Goal: Task Accomplishment & Management: Manage account settings

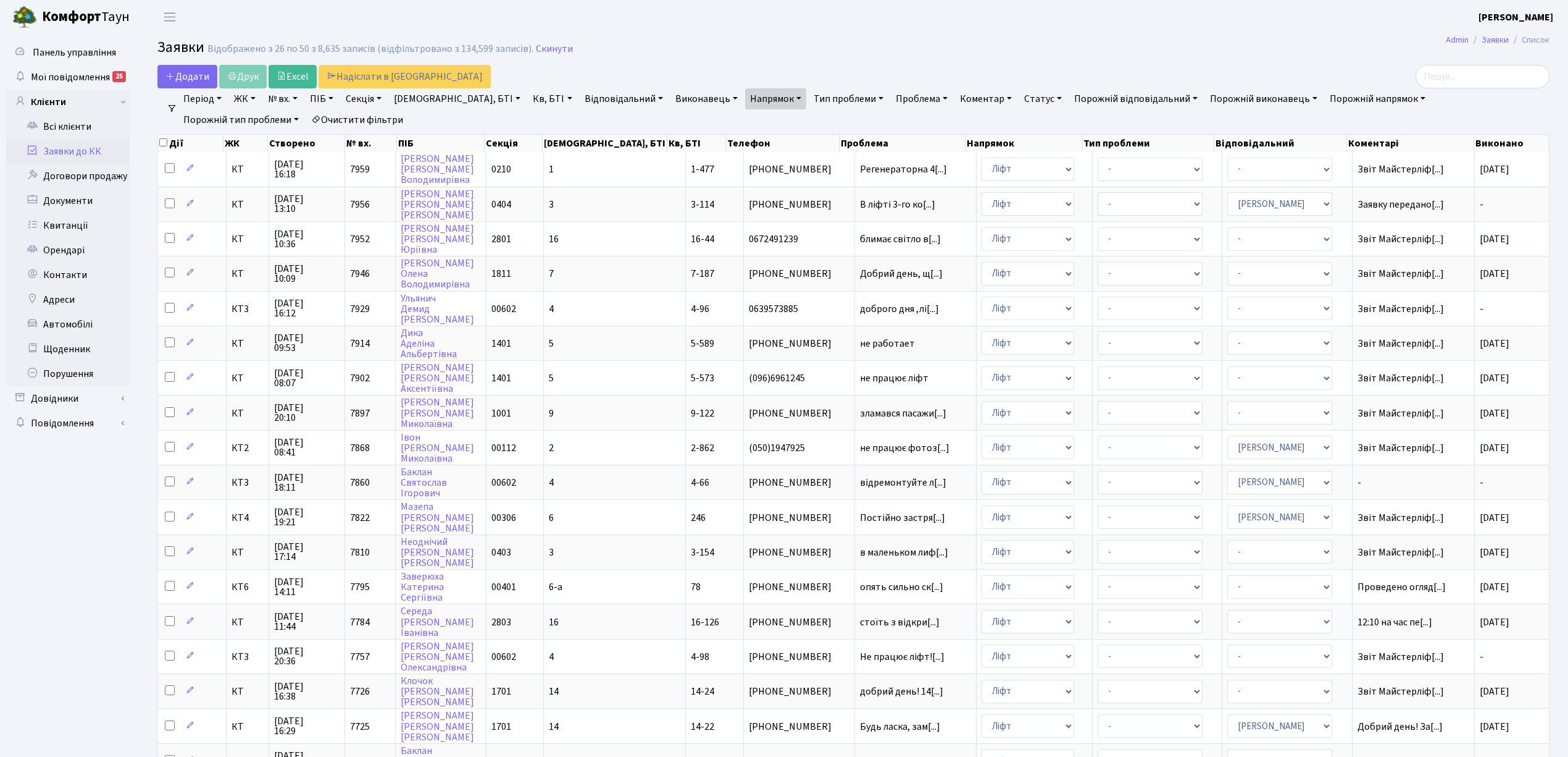
select select "25"
click at [307, 112] on link "Очистити фільтри" at bounding box center [358, 120] width 102 height 21
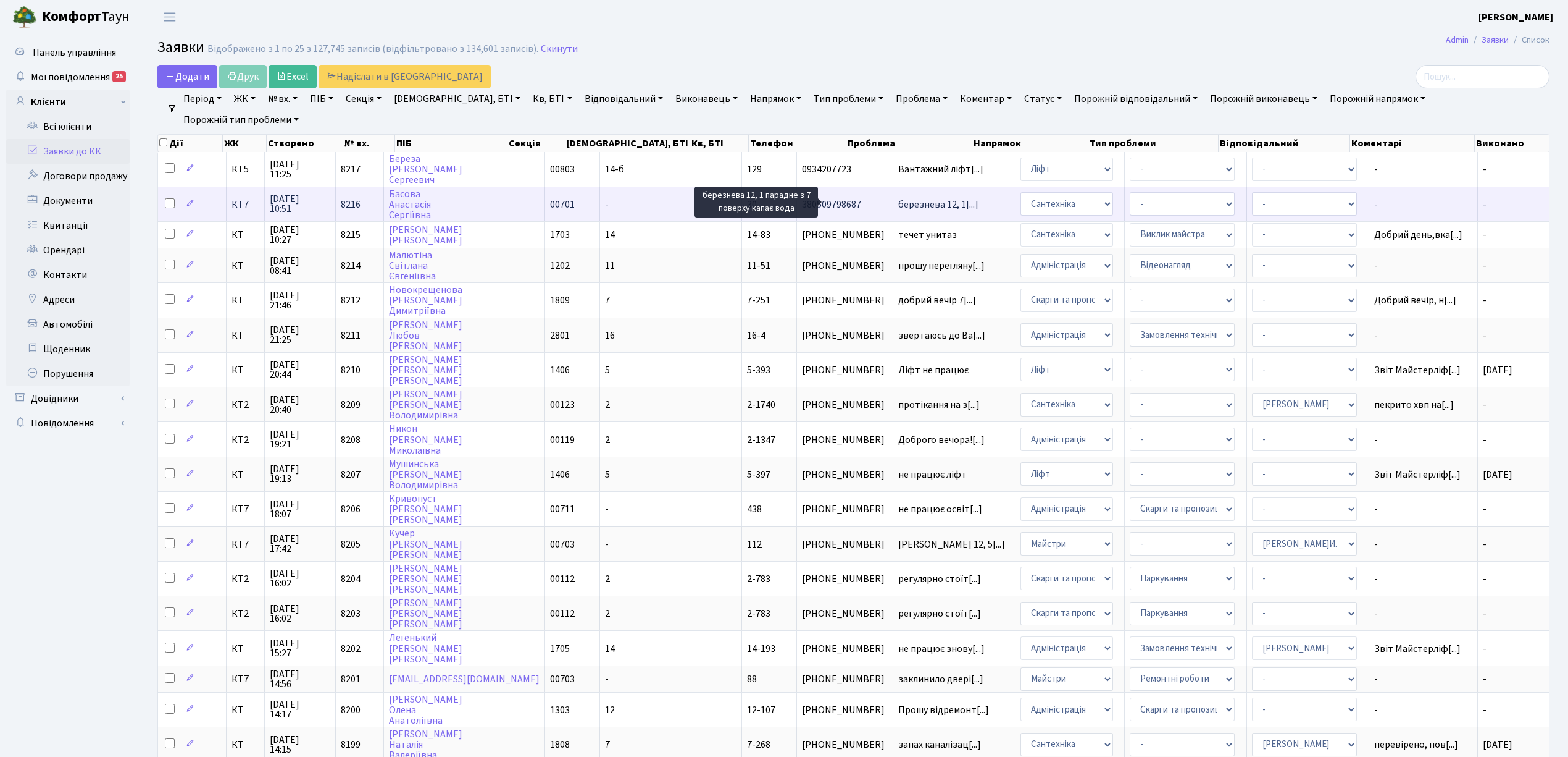
click at [898, 203] on span "березнева 12, 1[...]" at bounding box center [938, 204] width 80 height 14
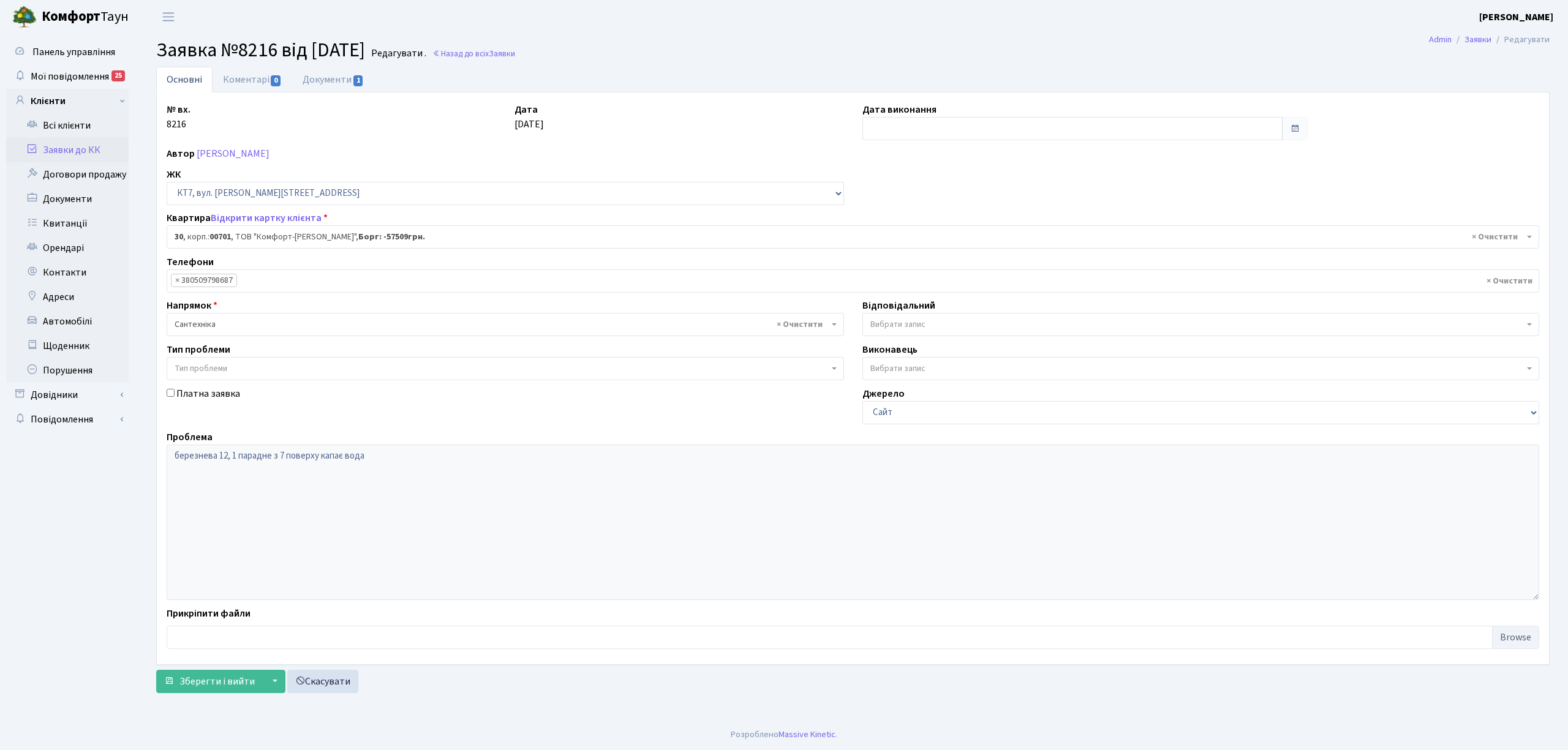
select select "18364"
click at [233, 81] on link "Коментарі 0" at bounding box center [252, 79] width 80 height 25
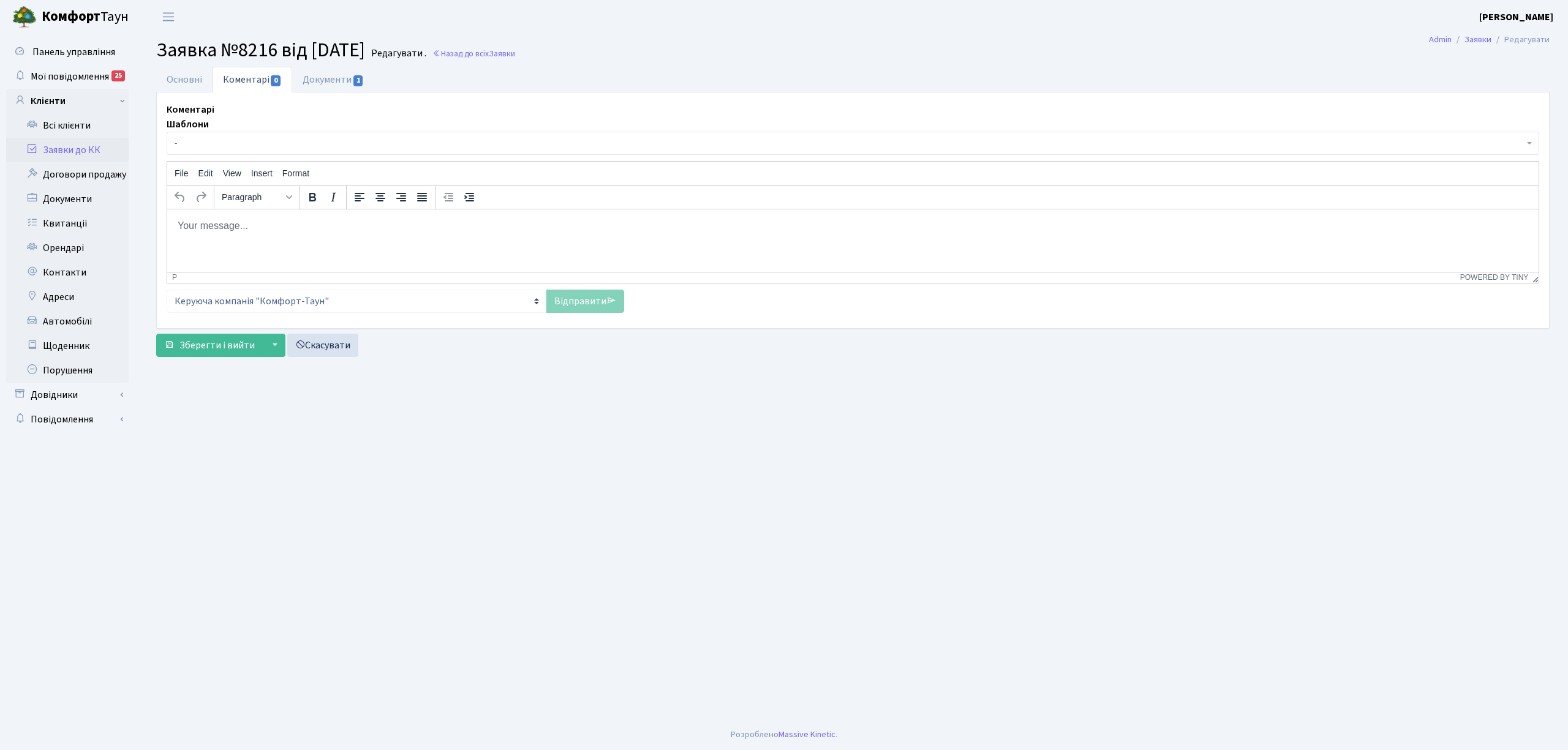
click at [224, 156] on div "Шаблони - Відмова Борги Заявку прийнято в роботу Передано до "Майстерліфт" Напр…" at bounding box center [852, 214] width 1372 height 195
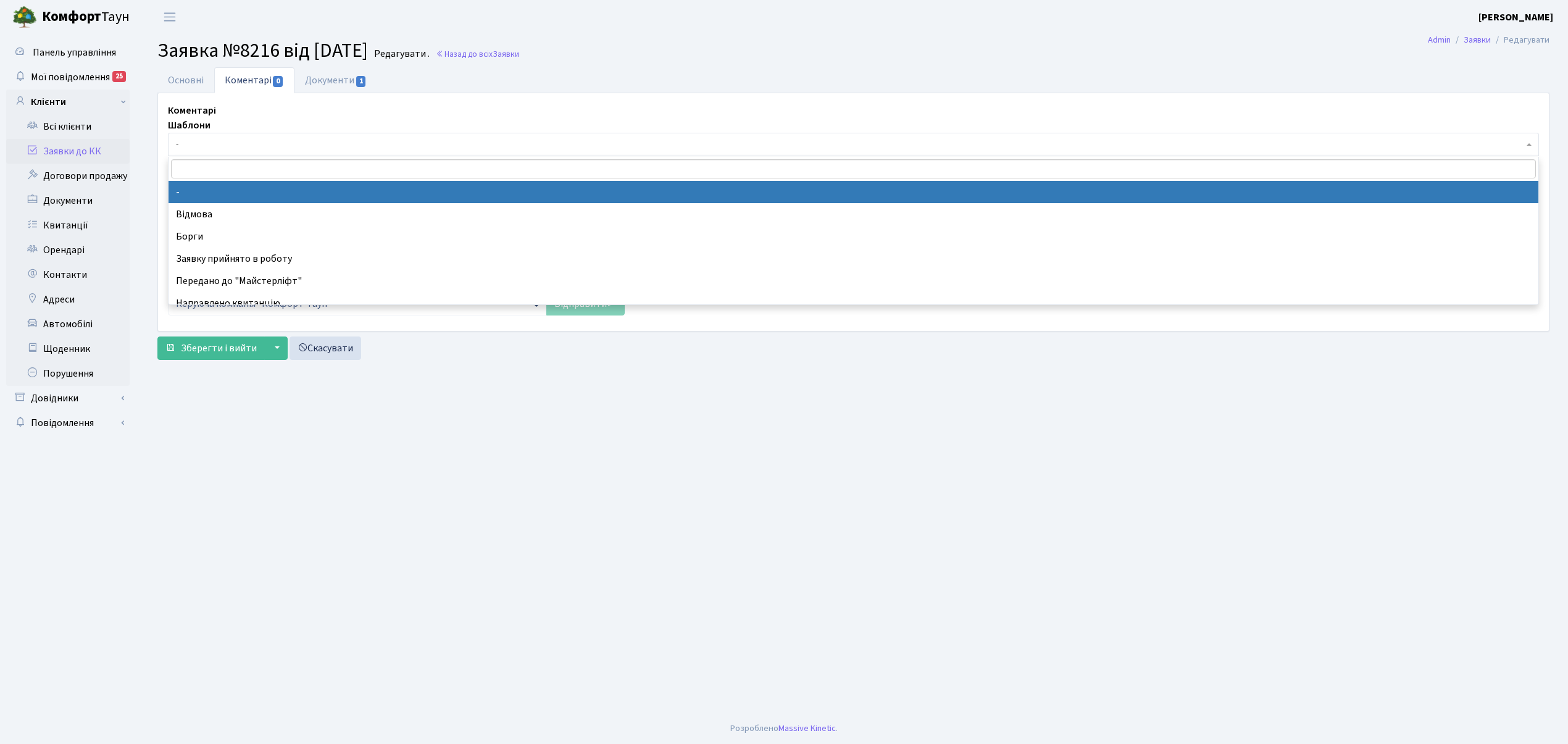
click at [225, 146] on span "-" at bounding box center [850, 145] width 1347 height 13
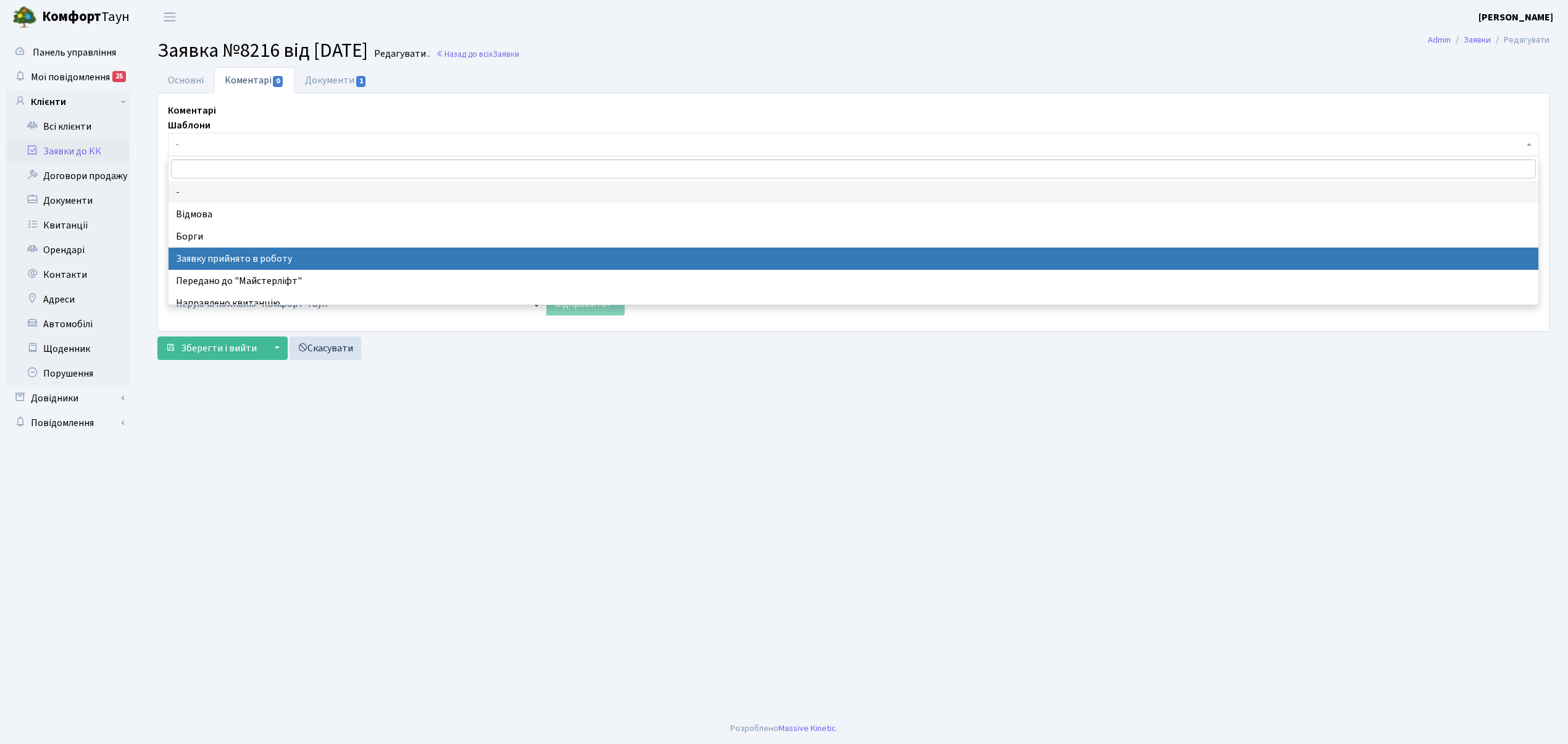
select select "7"
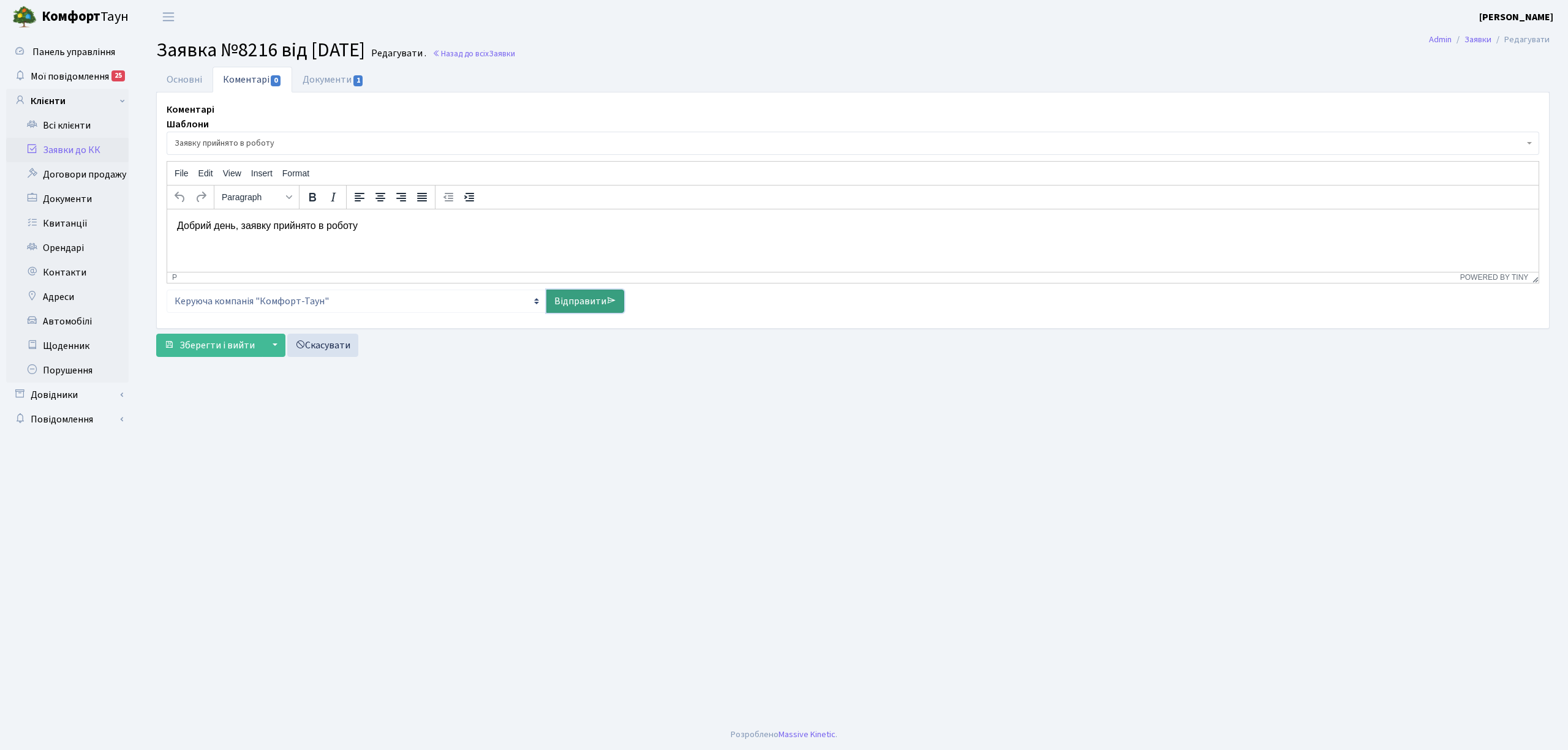
click at [573, 290] on link "Відправити" at bounding box center [585, 301] width 77 height 23
select select
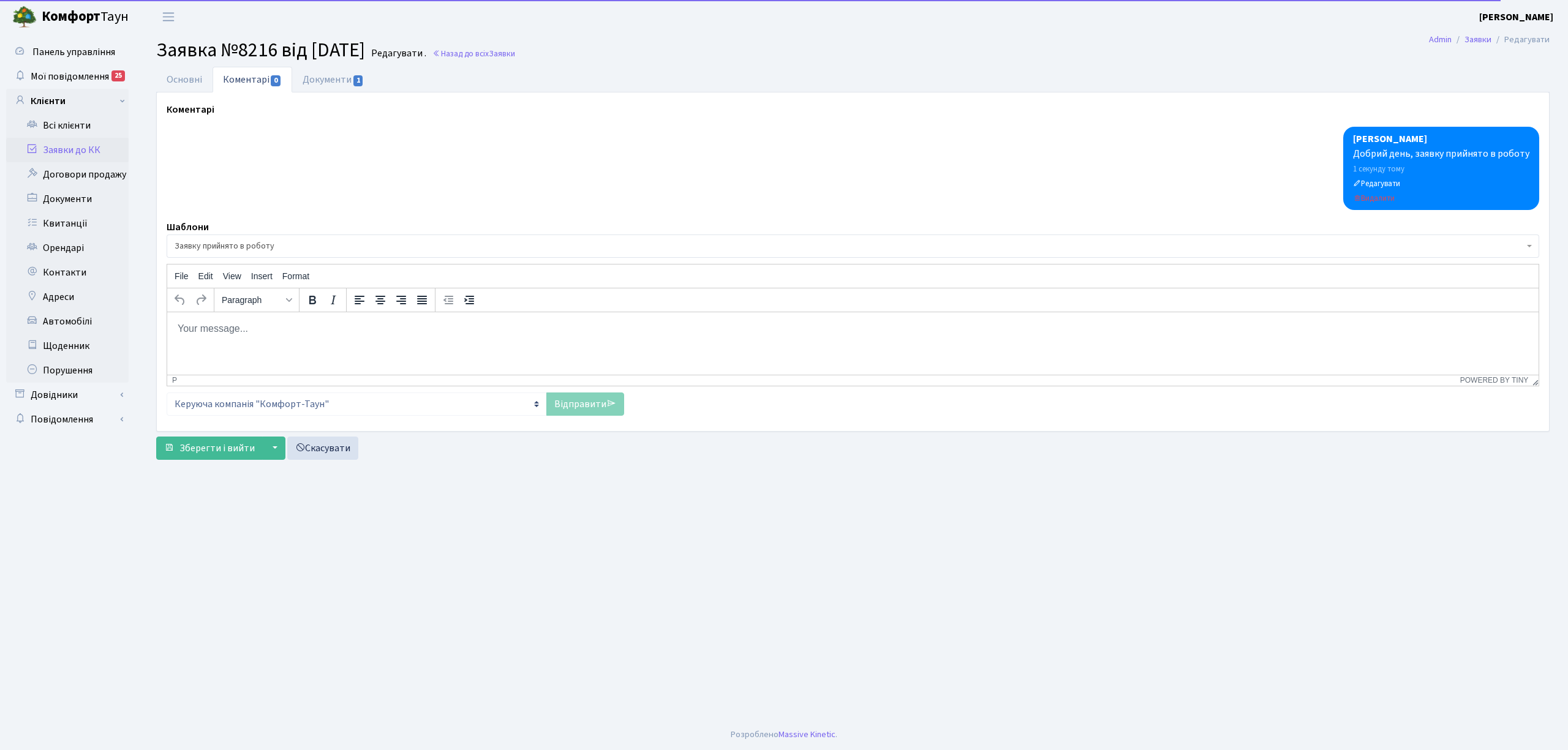
click at [78, 146] on link "Заявки до КК" at bounding box center [67, 149] width 122 height 24
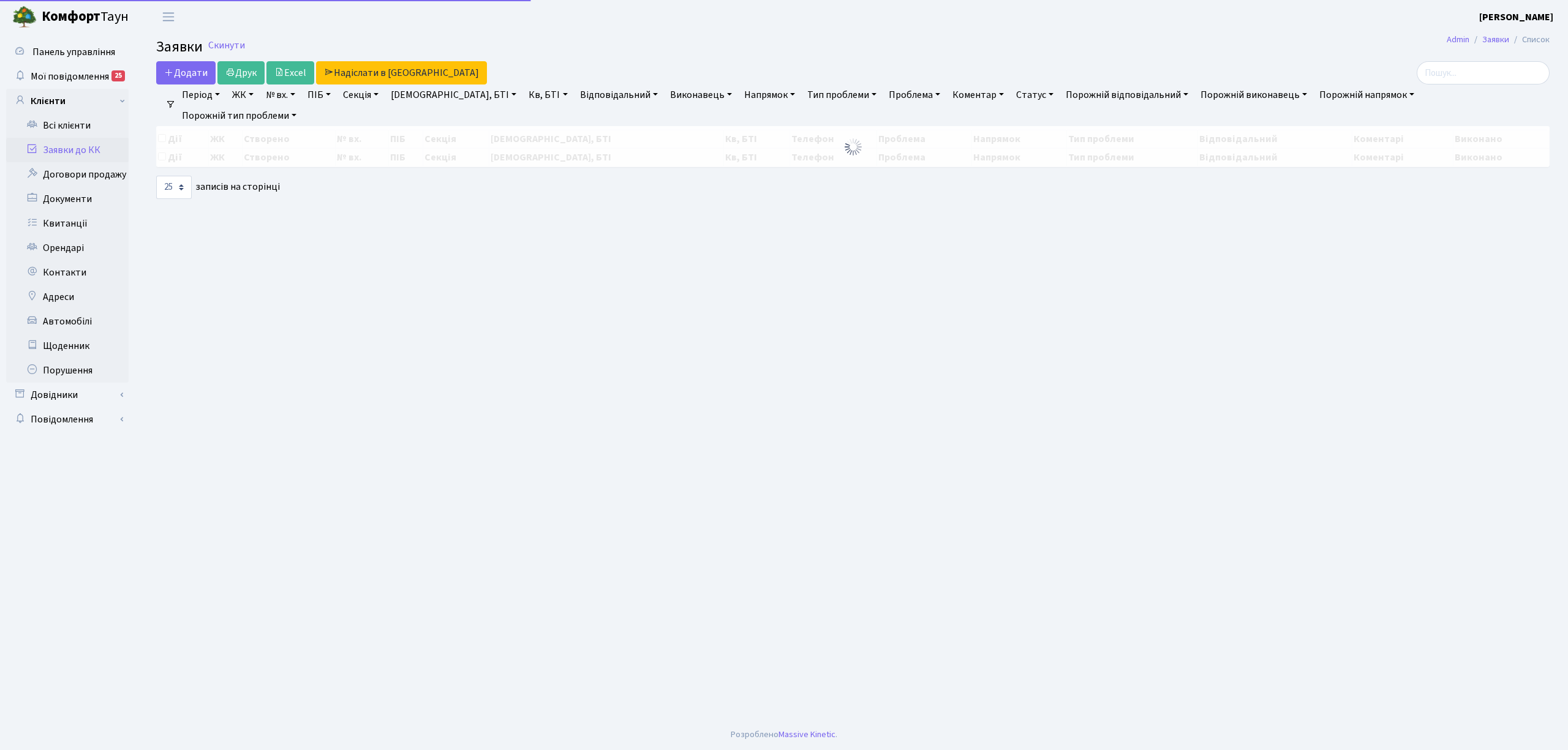
select select "25"
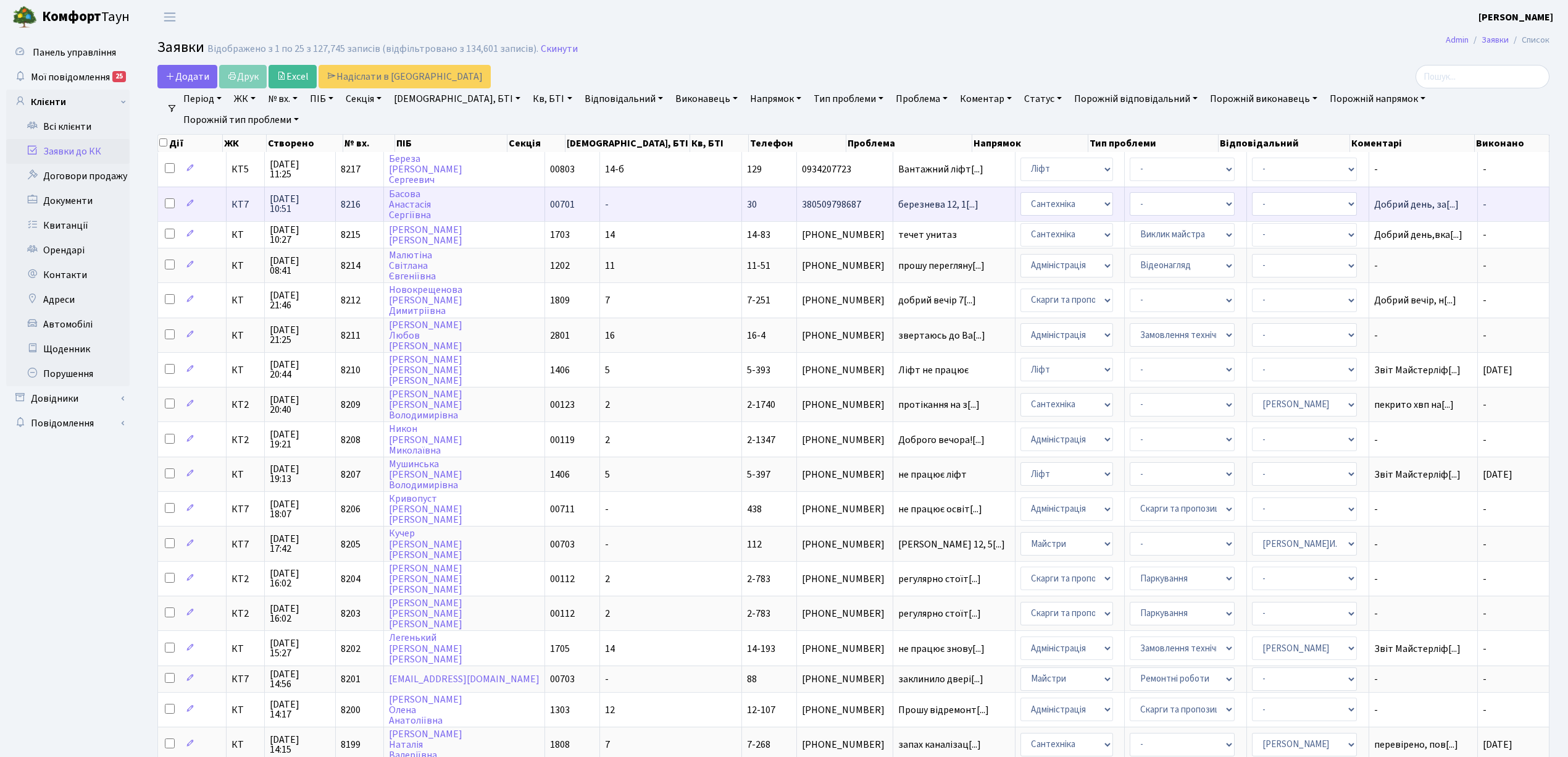
click at [242, 202] on span "КТ7" at bounding box center [246, 204] width 29 height 10
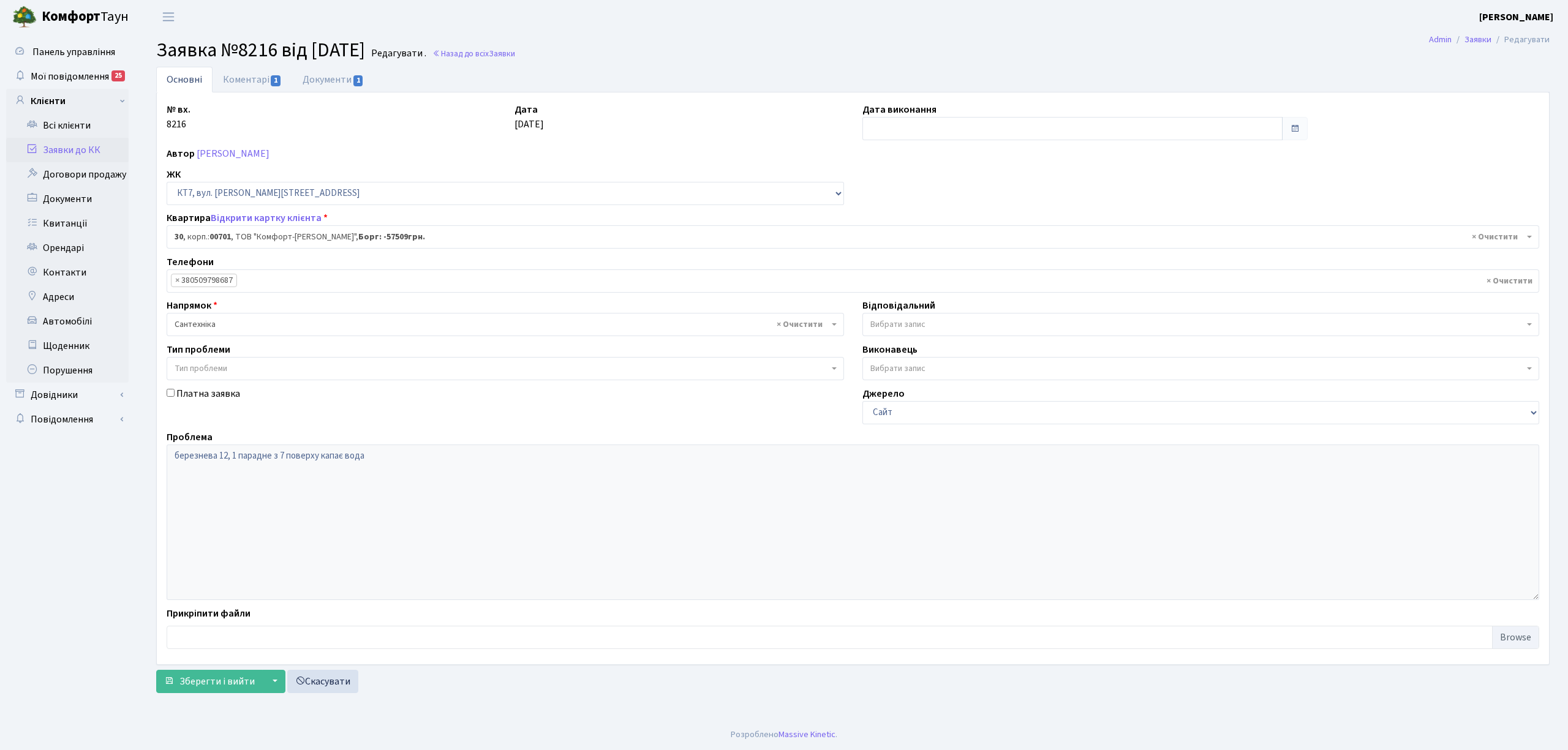
select select "18364"
click at [223, 278] on li "× 380509798687" at bounding box center [204, 280] width 66 height 13
click at [256, 79] on link "Коментарі 1" at bounding box center [252, 79] width 80 height 25
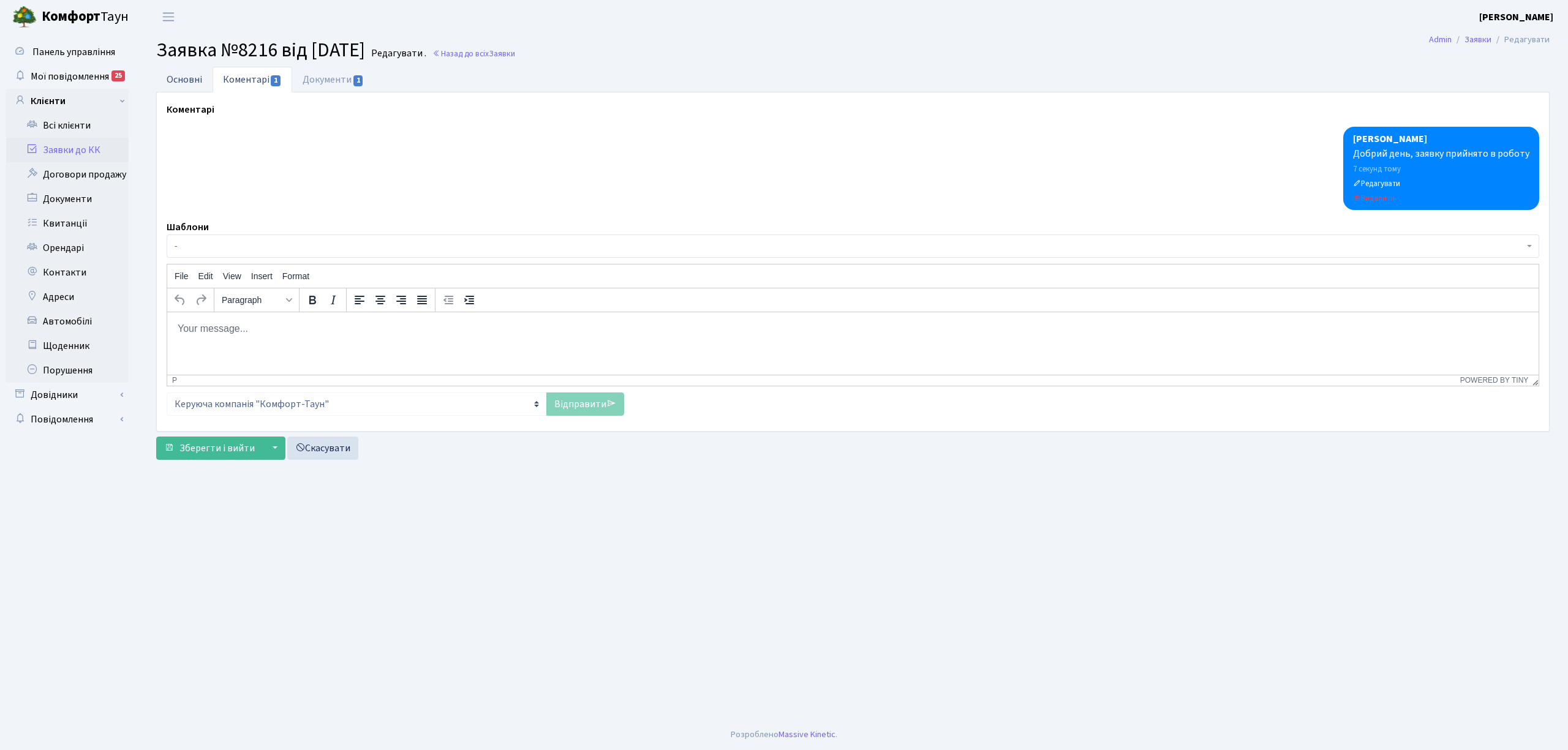
click at [194, 79] on link "Основні" at bounding box center [184, 79] width 56 height 25
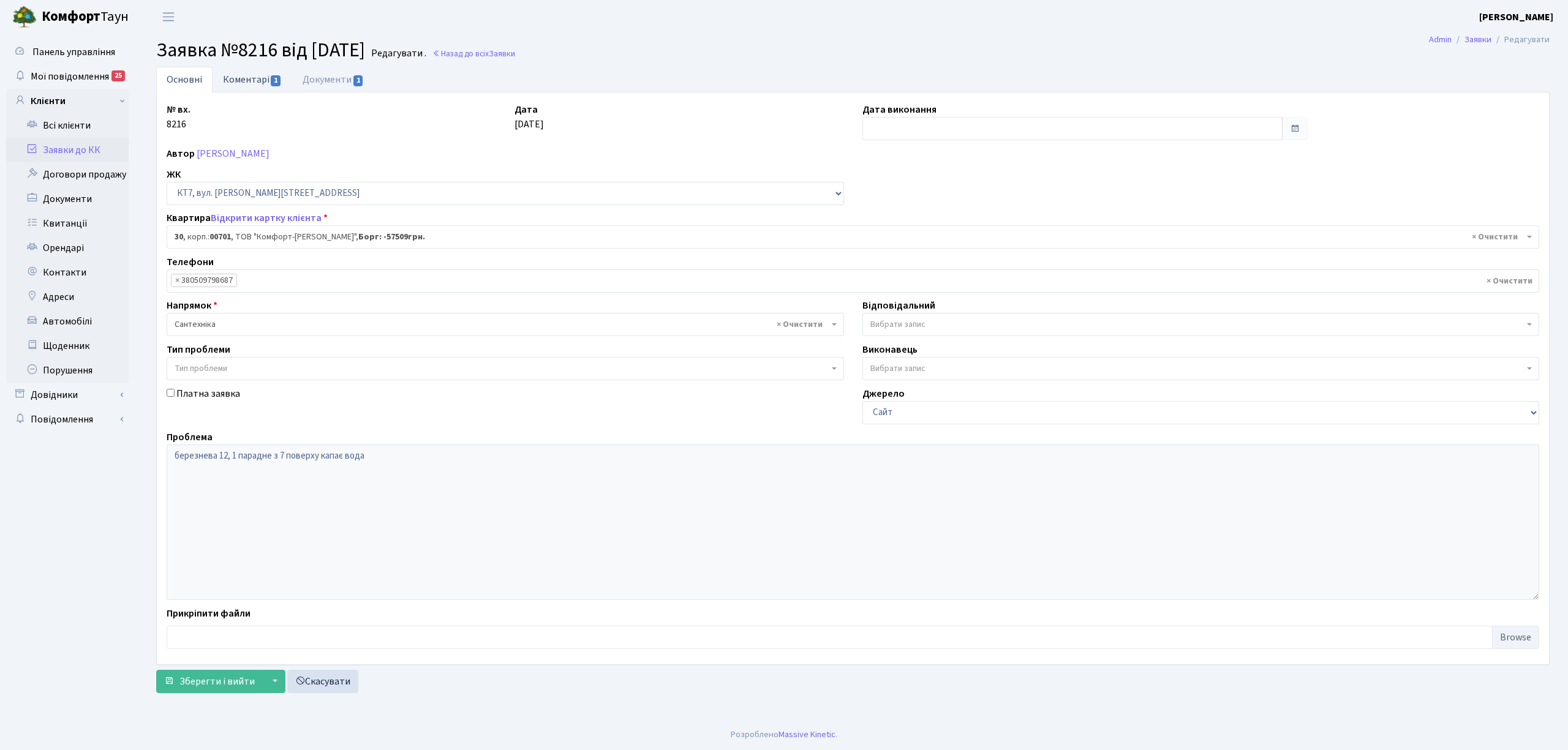
click at [239, 83] on link "Коментарі 1" at bounding box center [252, 79] width 80 height 25
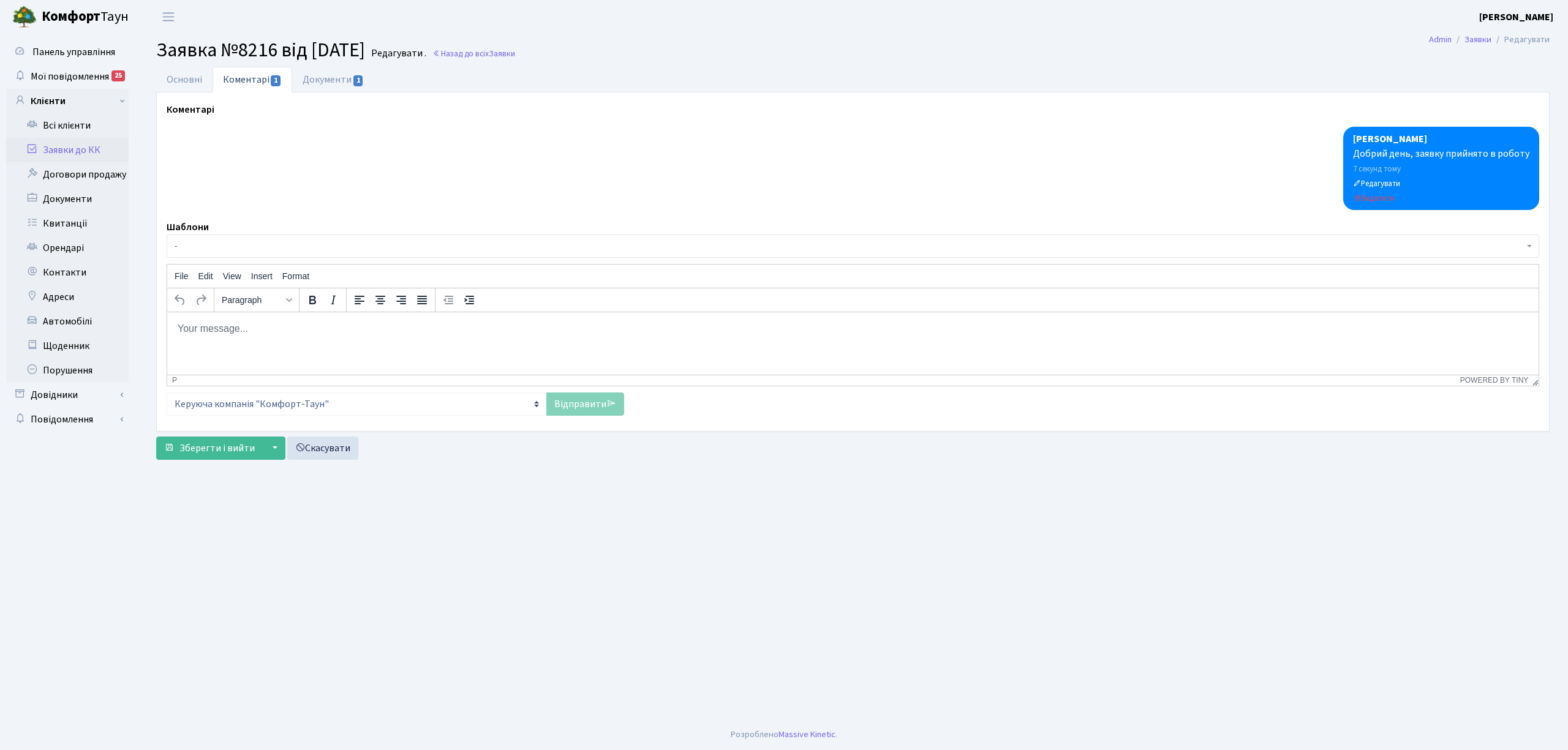
click at [322, 344] on html at bounding box center [853, 328] width 1371 height 33
click at [583, 393] on link "Відправити" at bounding box center [585, 403] width 77 height 23
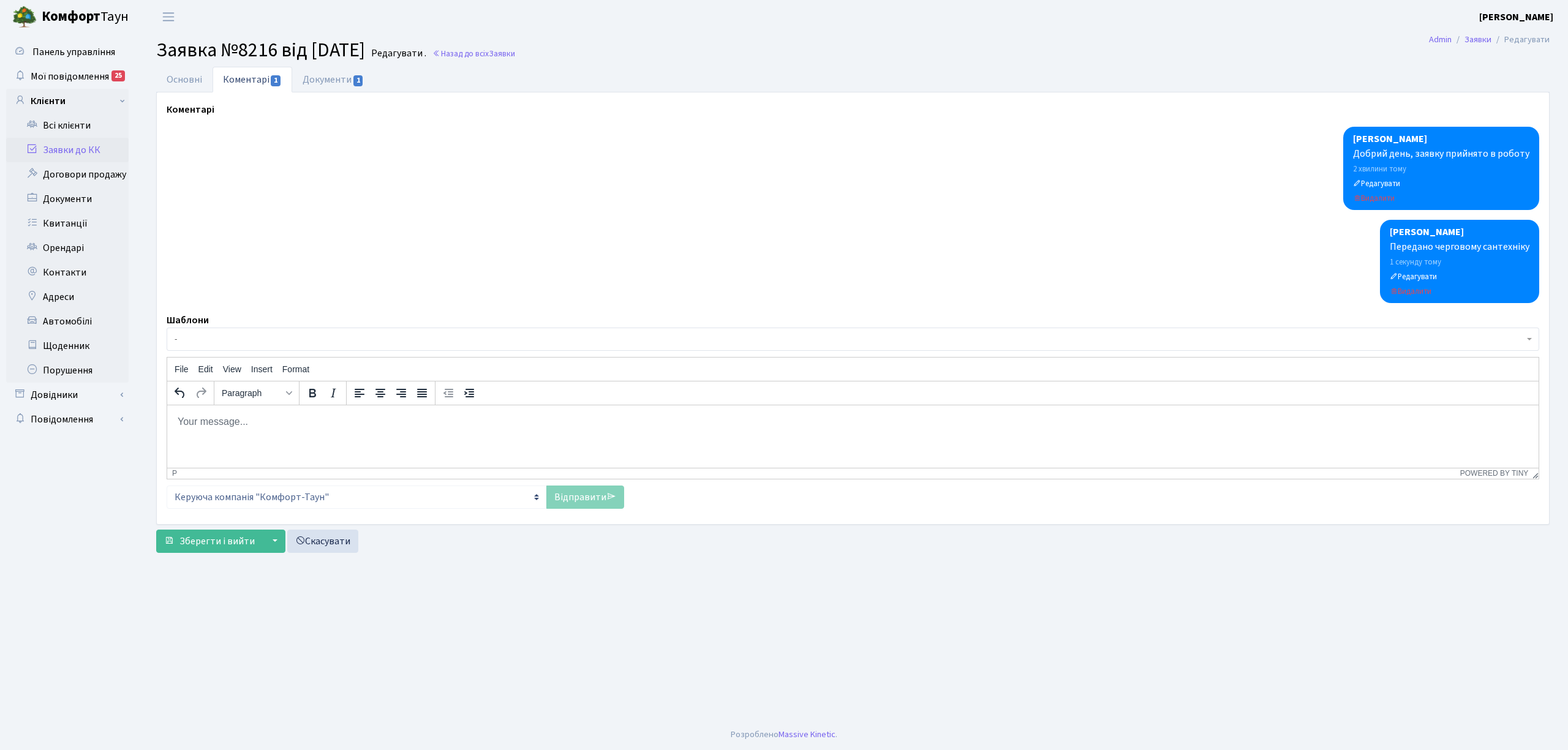
click at [81, 142] on link "Заявки до КК" at bounding box center [67, 149] width 122 height 24
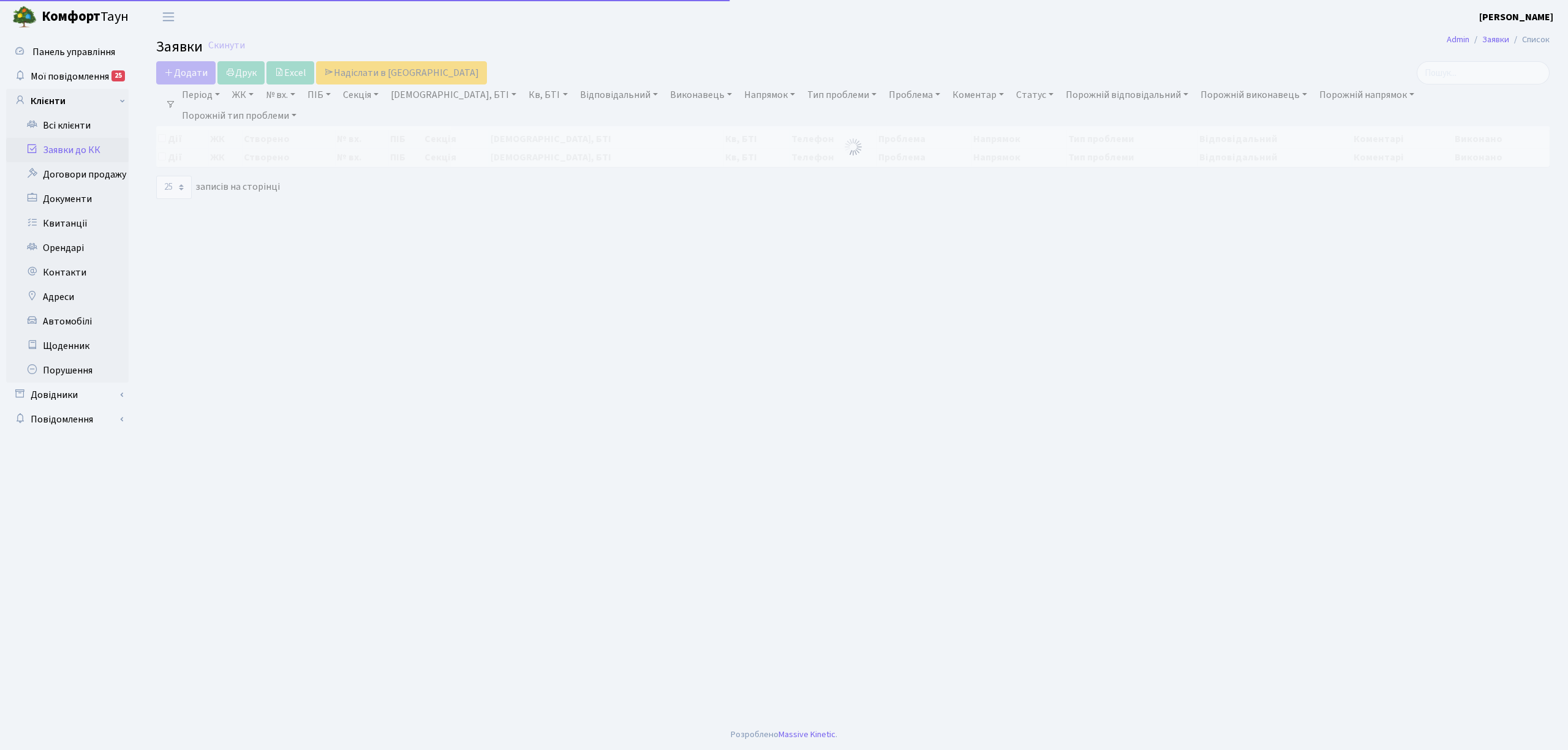
select select "25"
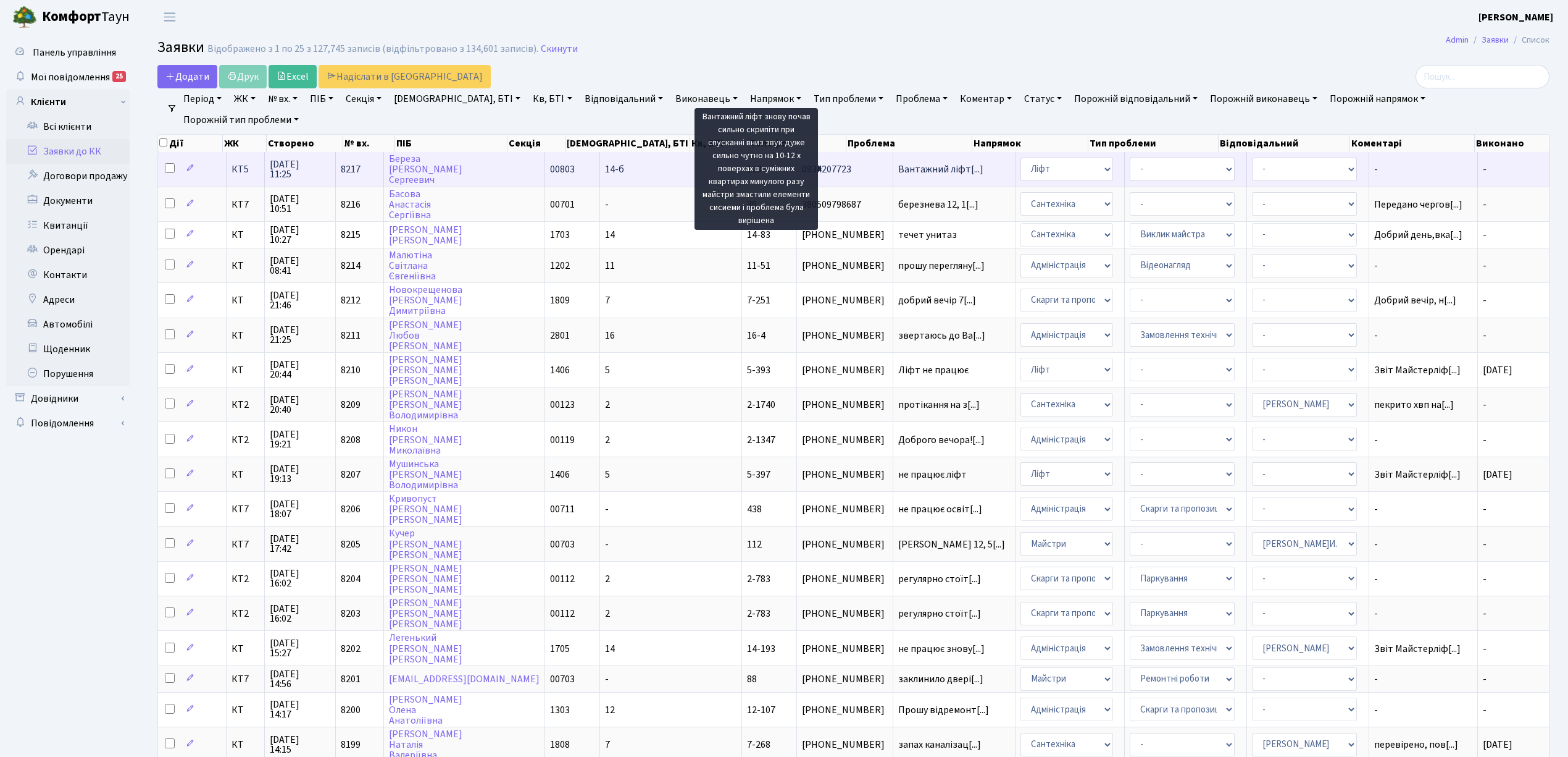
click at [898, 168] on span "Вантажний ліфт[...]" at bounding box center [940, 169] width 85 height 14
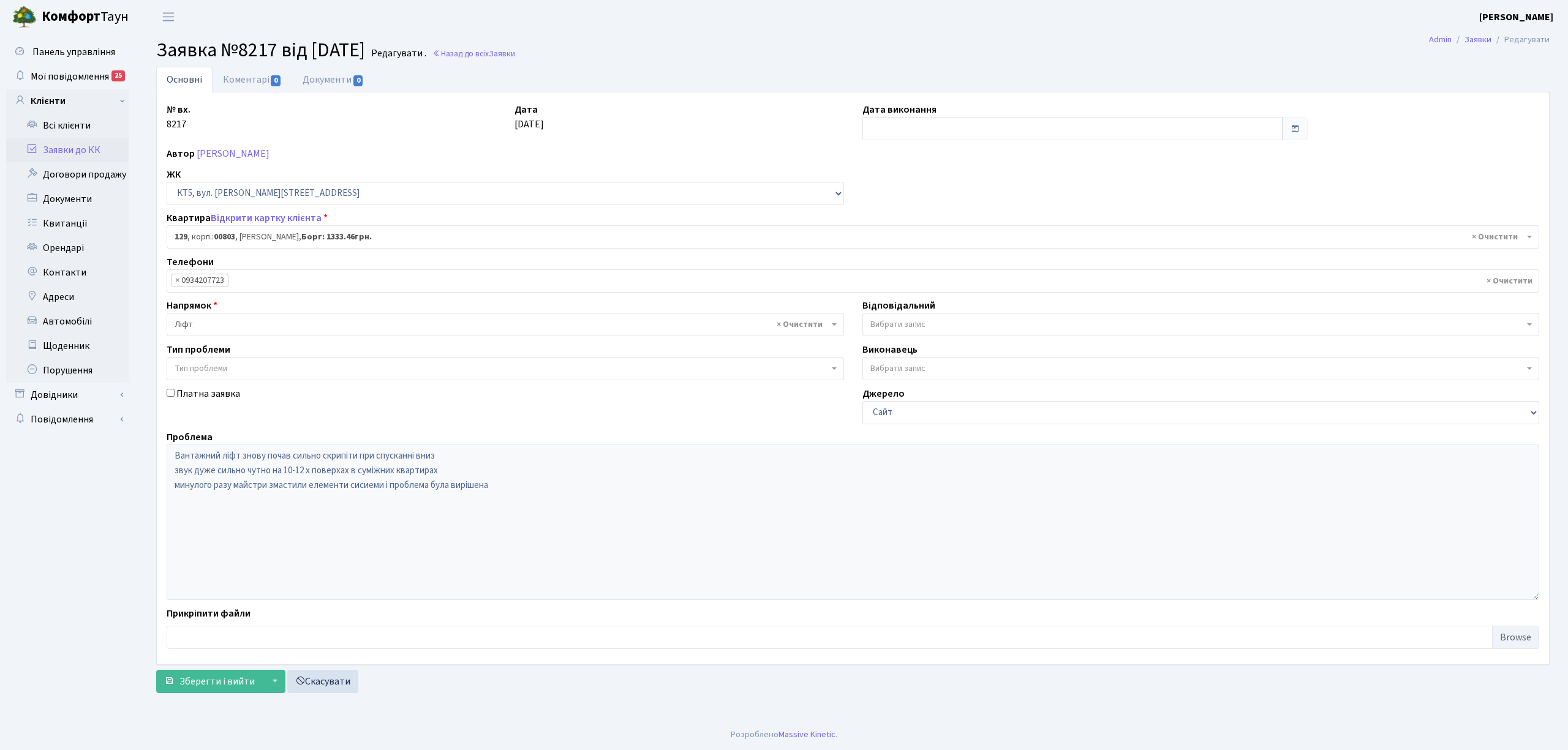
select select "17659"
click at [240, 92] on link "Коментарі 0" at bounding box center [252, 79] width 80 height 25
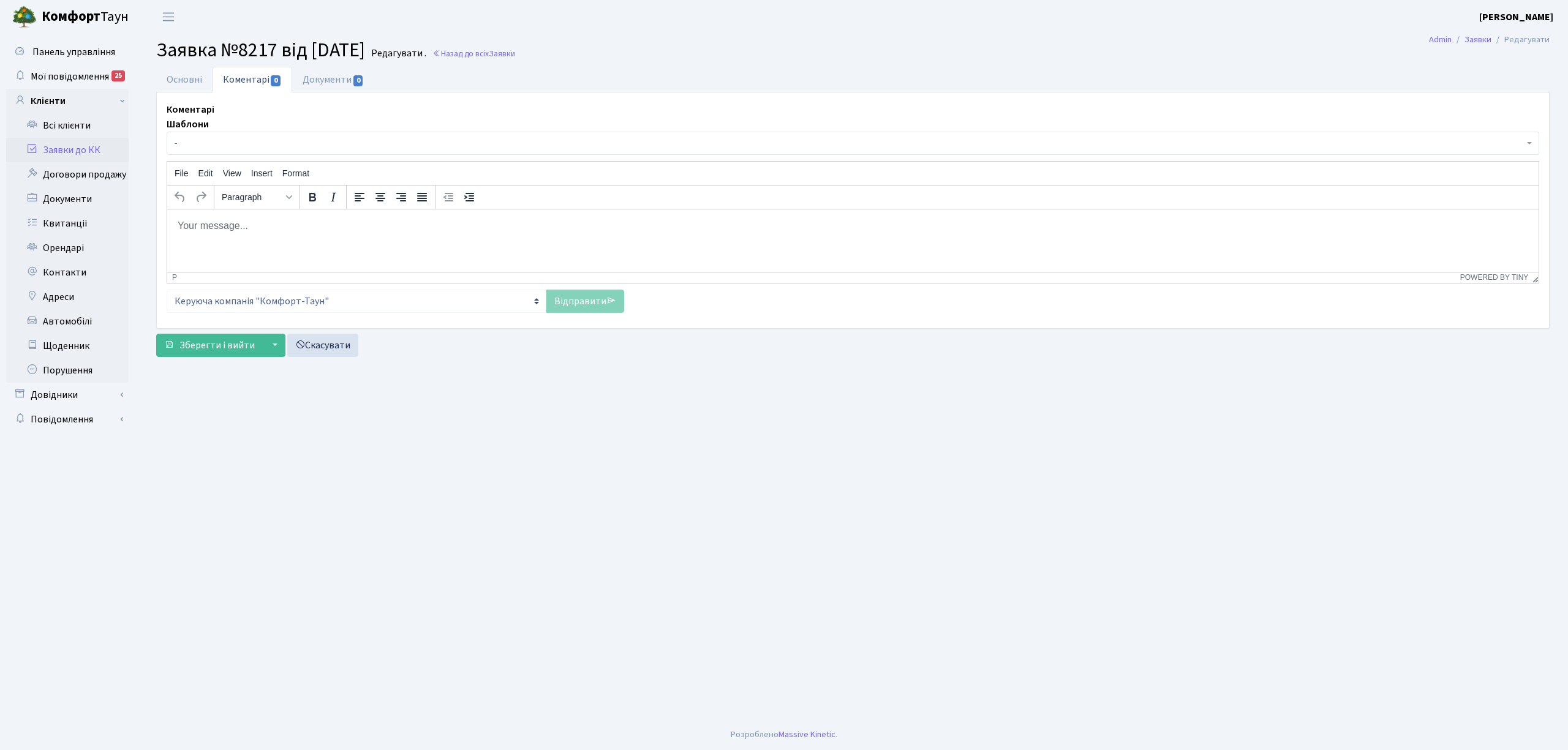
click at [226, 144] on span "-" at bounding box center [849, 144] width 1349 height 13
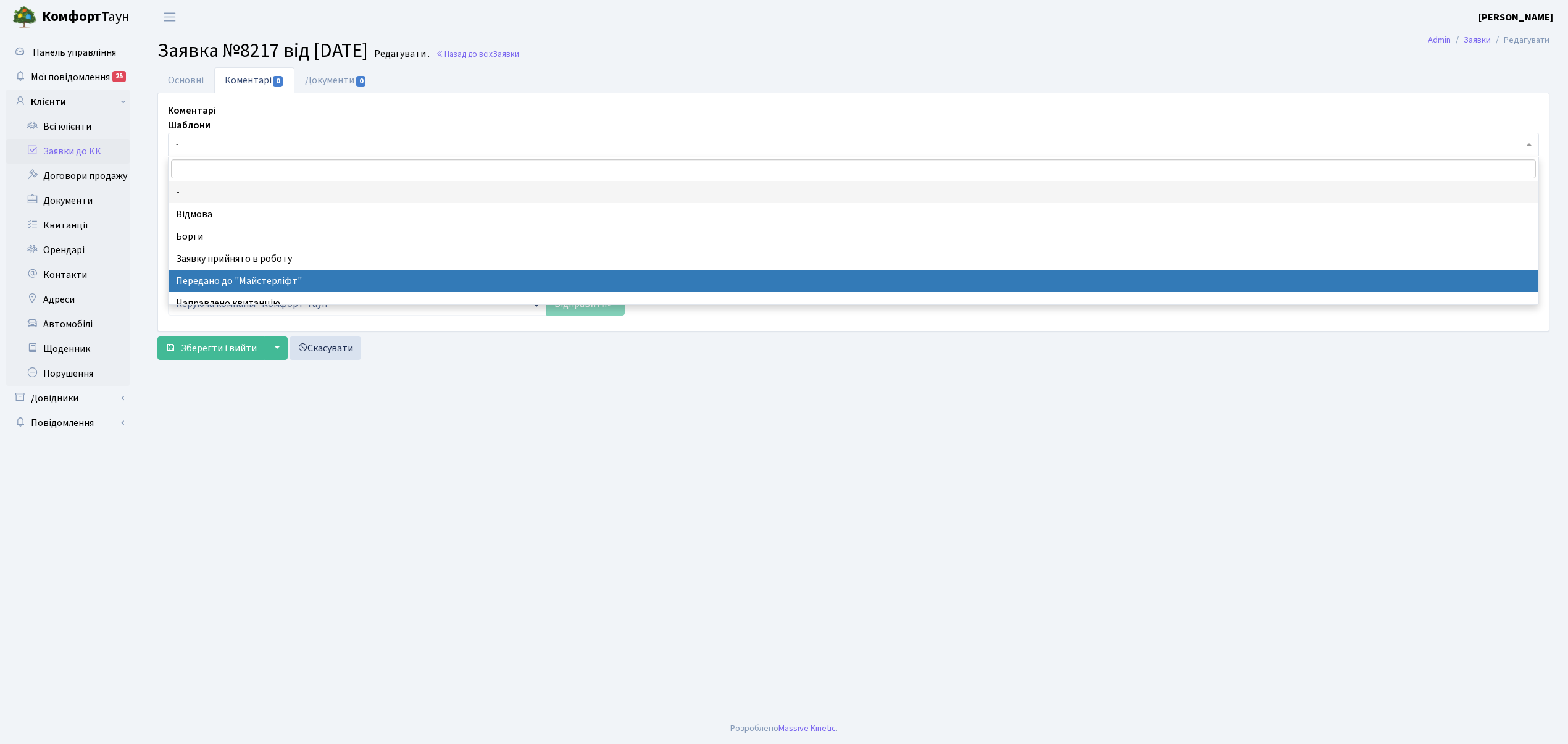
select select "9"
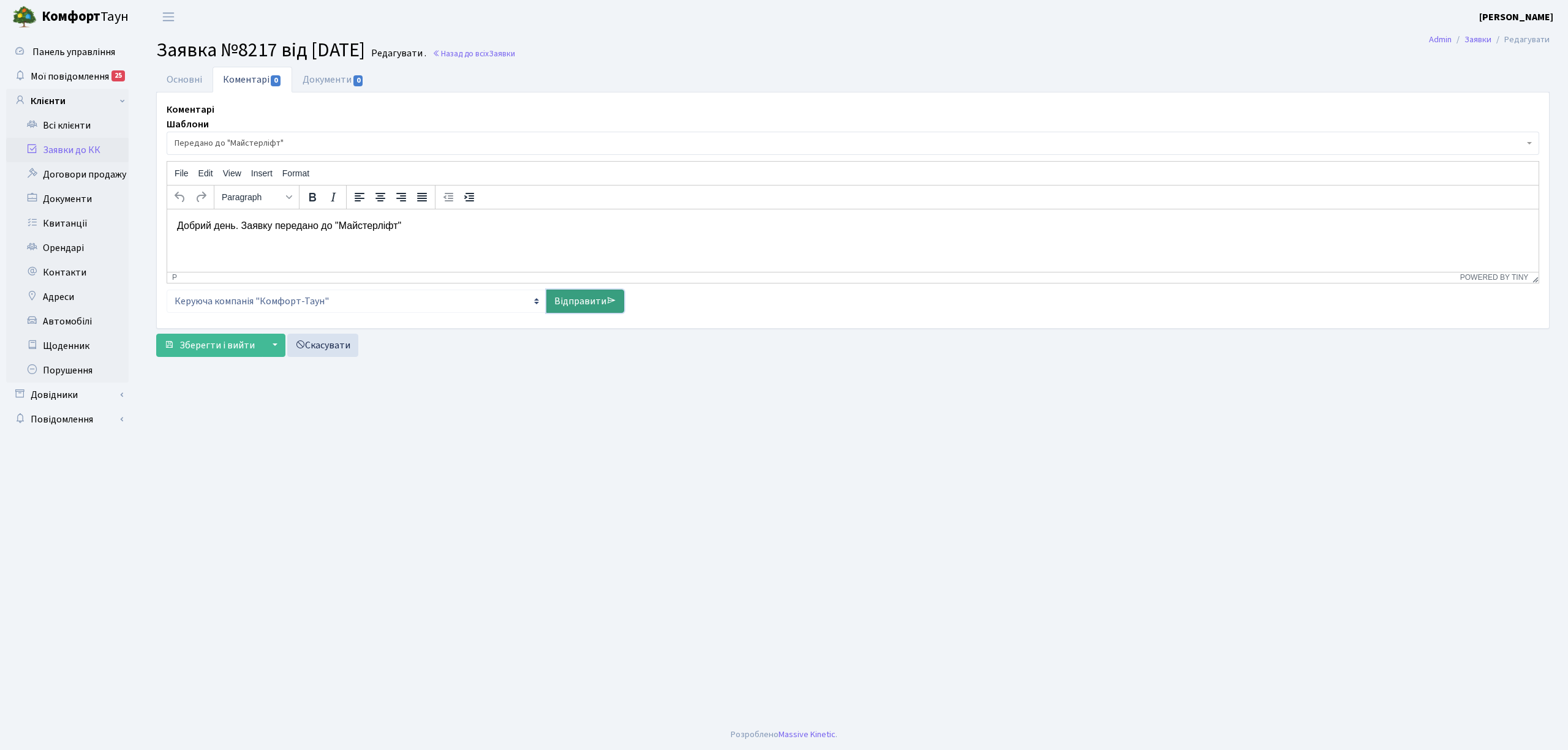
click at [606, 298] on icon at bounding box center [611, 300] width 9 height 9
select select
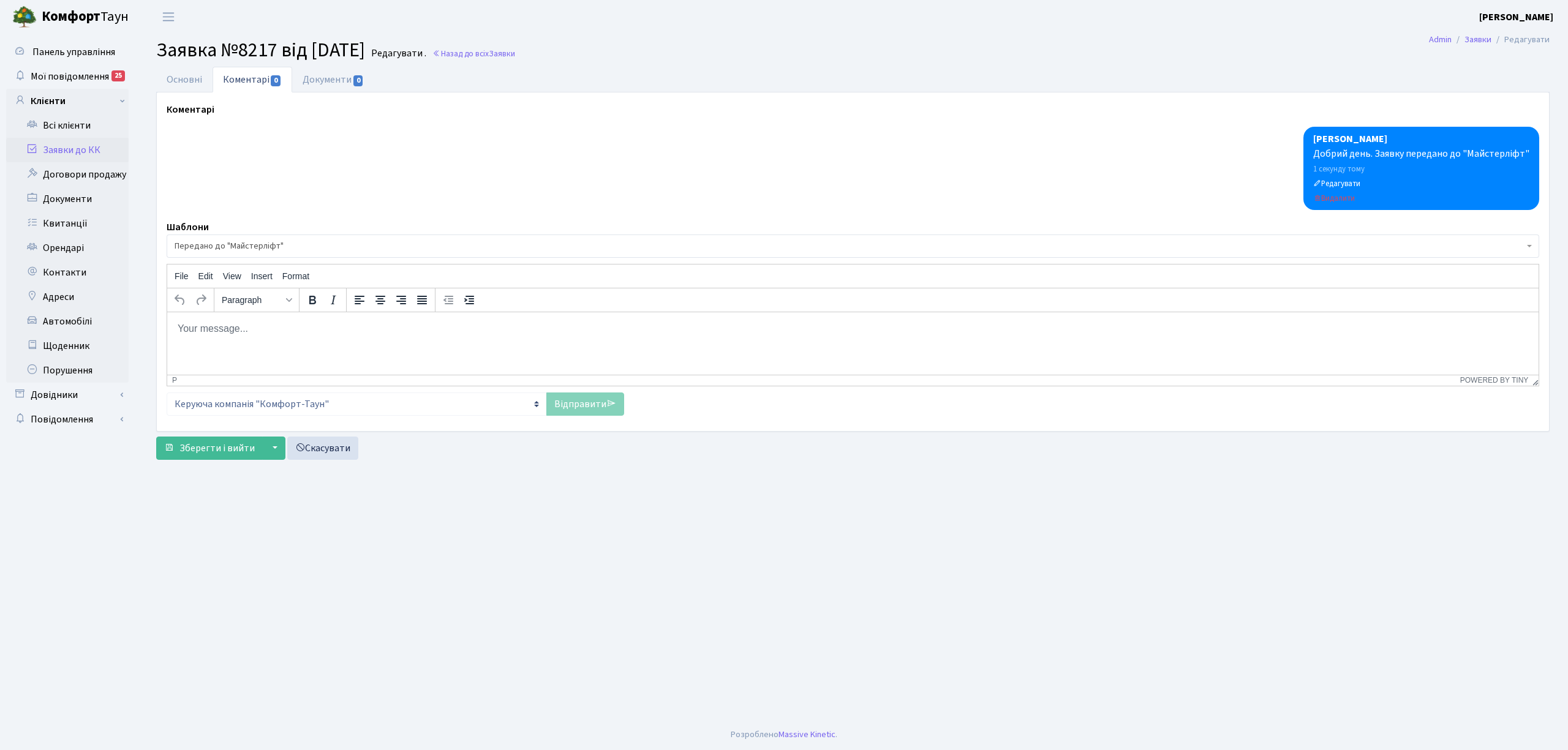
click at [81, 148] on link "Заявки до КК" at bounding box center [67, 149] width 122 height 24
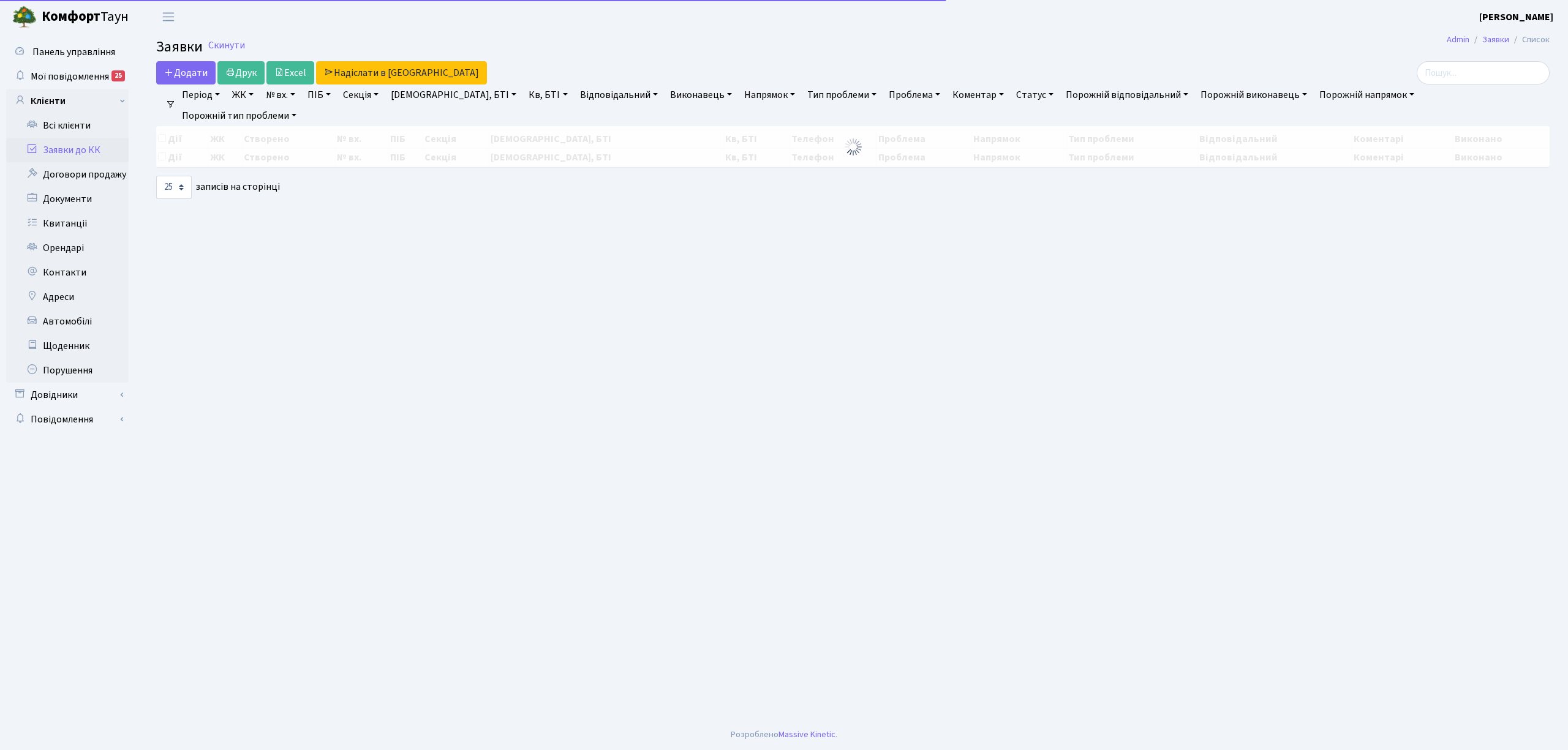
select select "25"
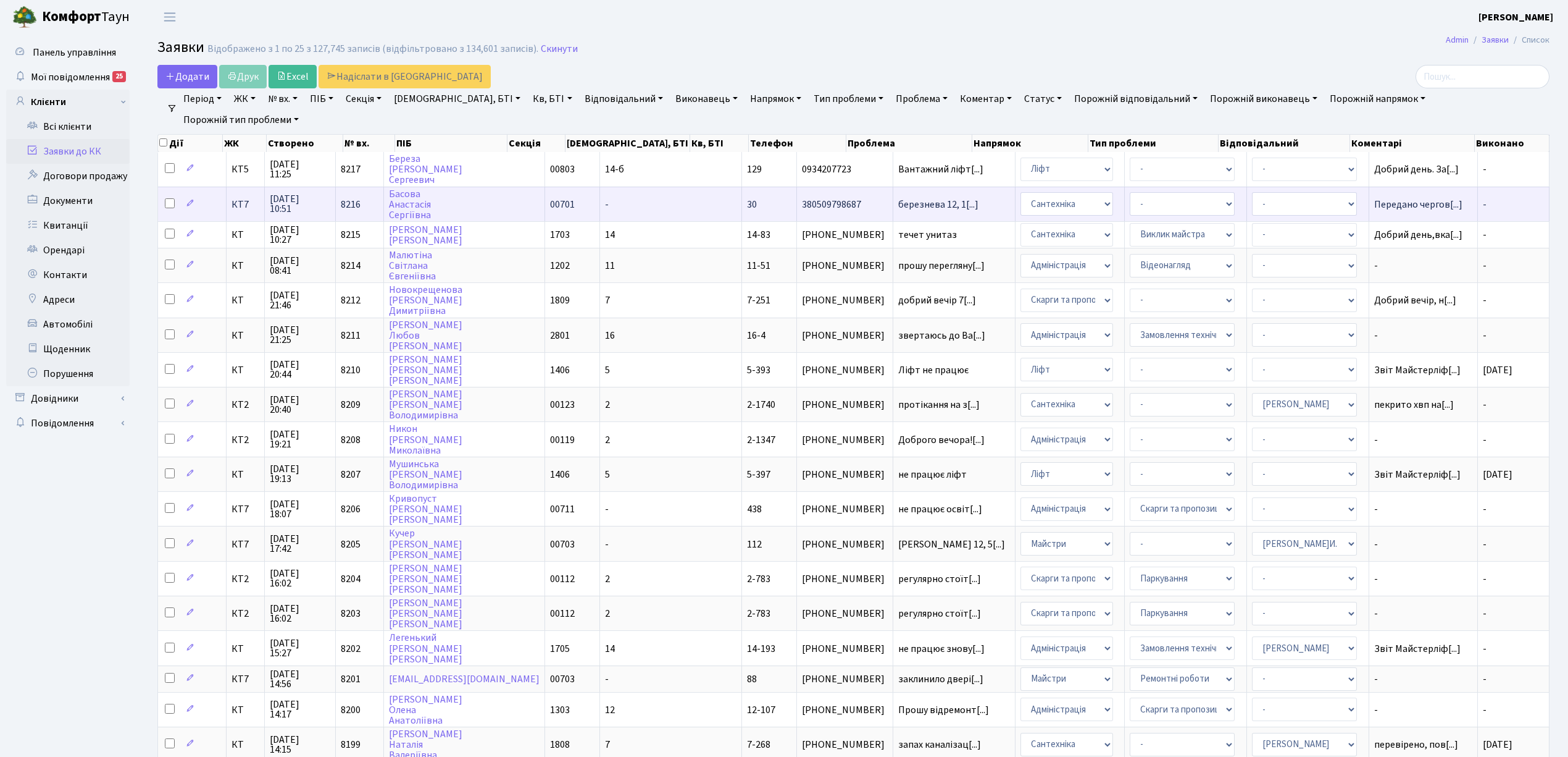
click at [229, 195] on td "КТ7" at bounding box center [246, 203] width 39 height 34
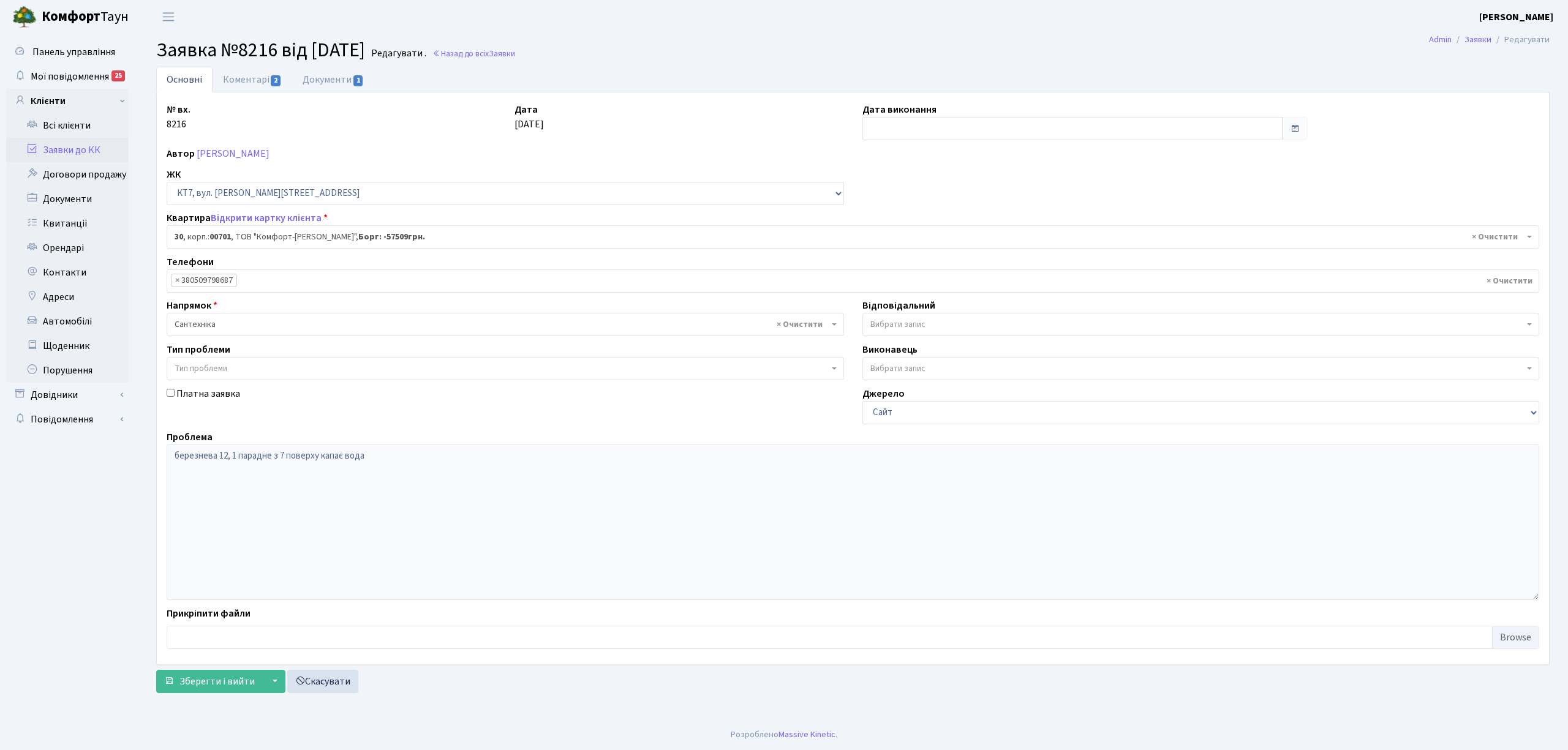
select select "18364"
click at [93, 148] on link "Заявки до КК" at bounding box center [67, 149] width 122 height 24
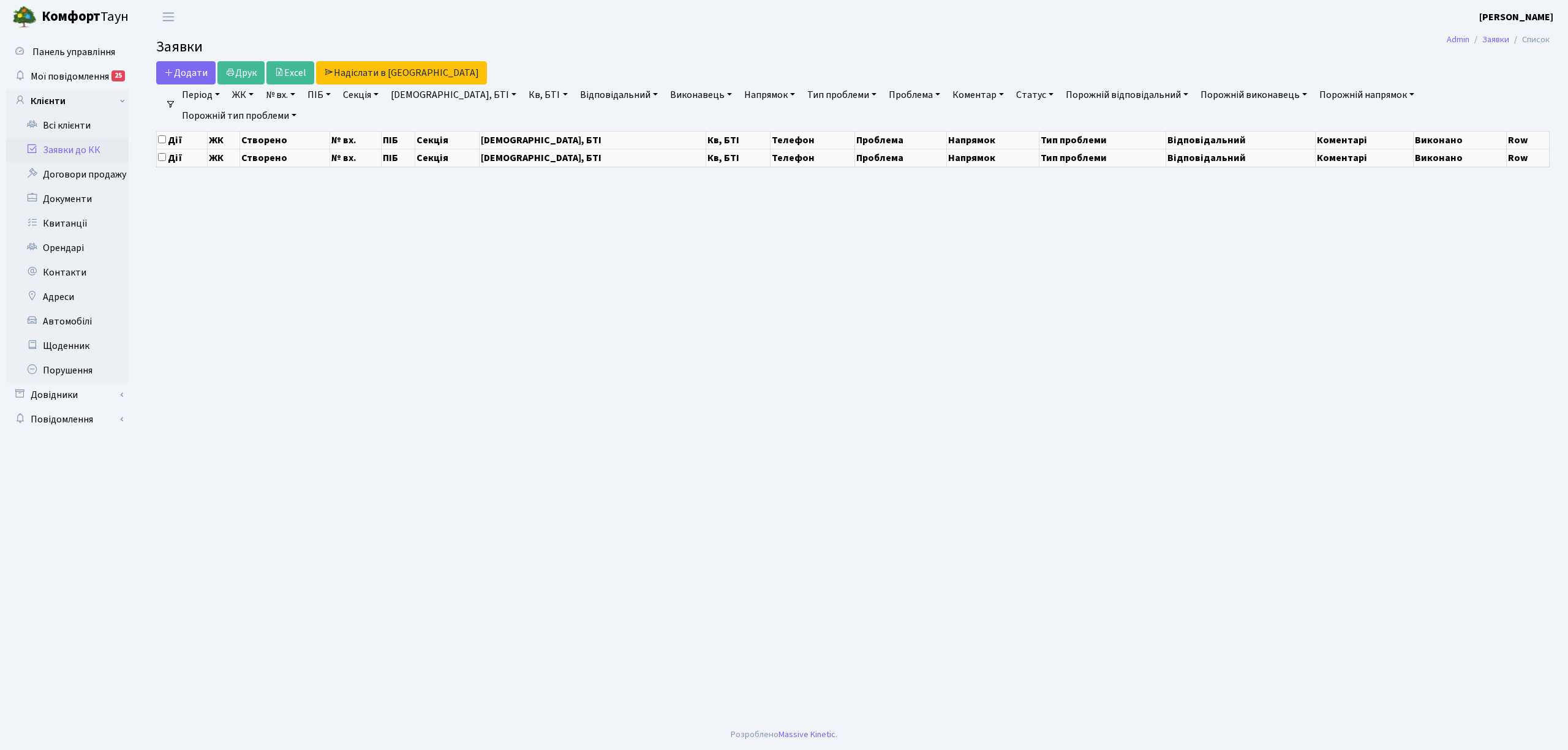
select select "25"
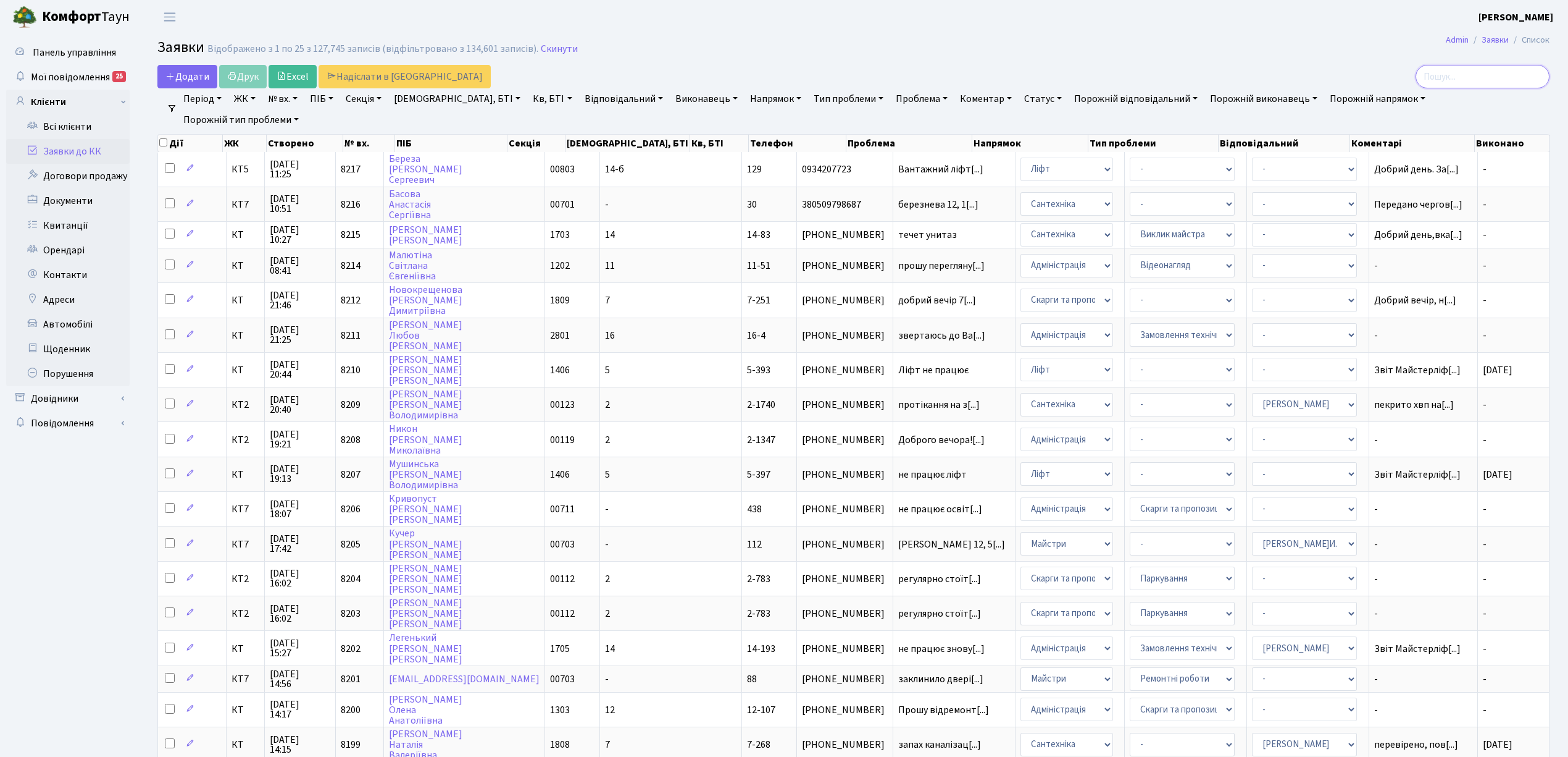
click at [1482, 81] on input "search" at bounding box center [1483, 76] width 134 height 23
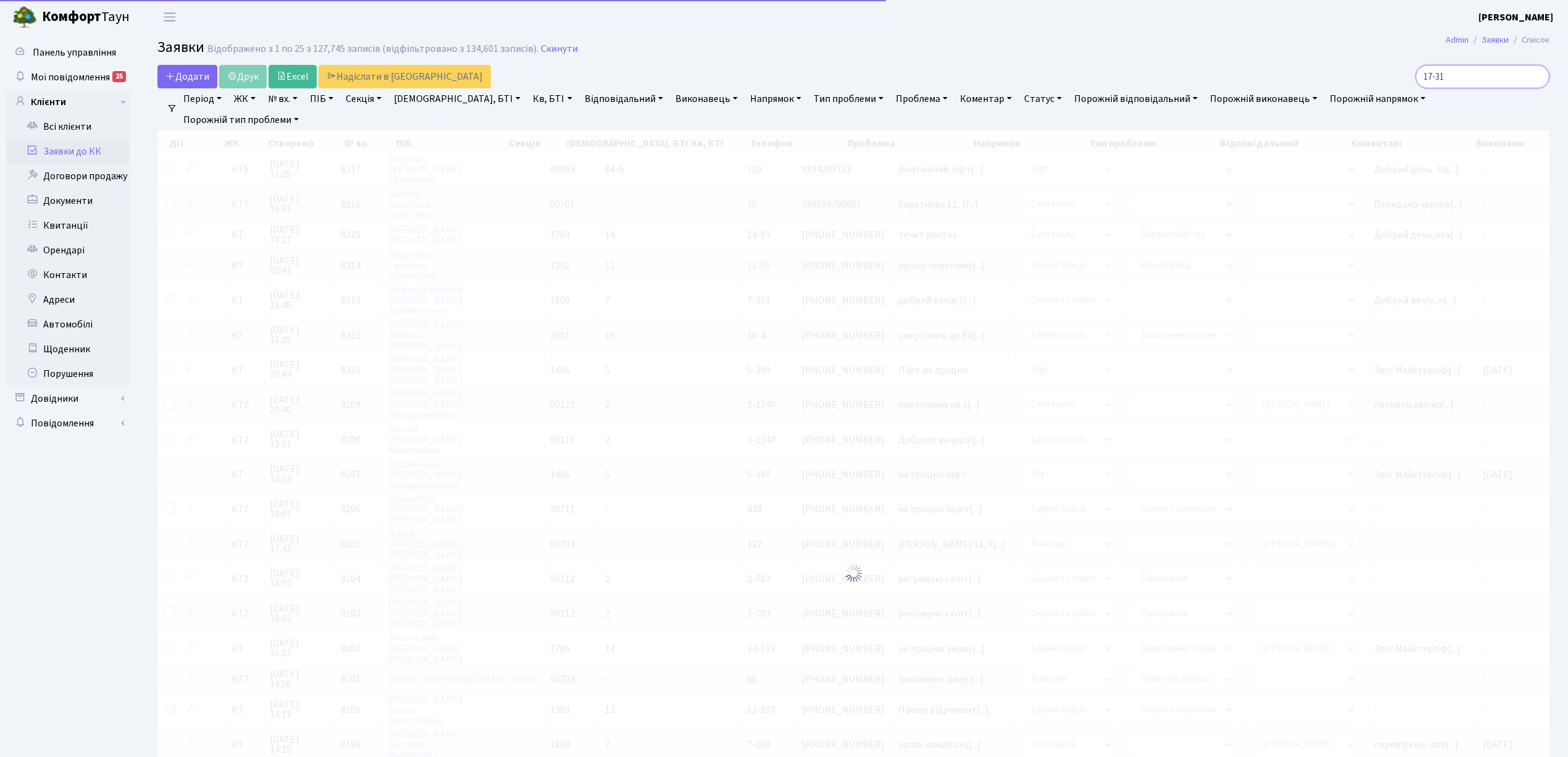
type input "17-31"
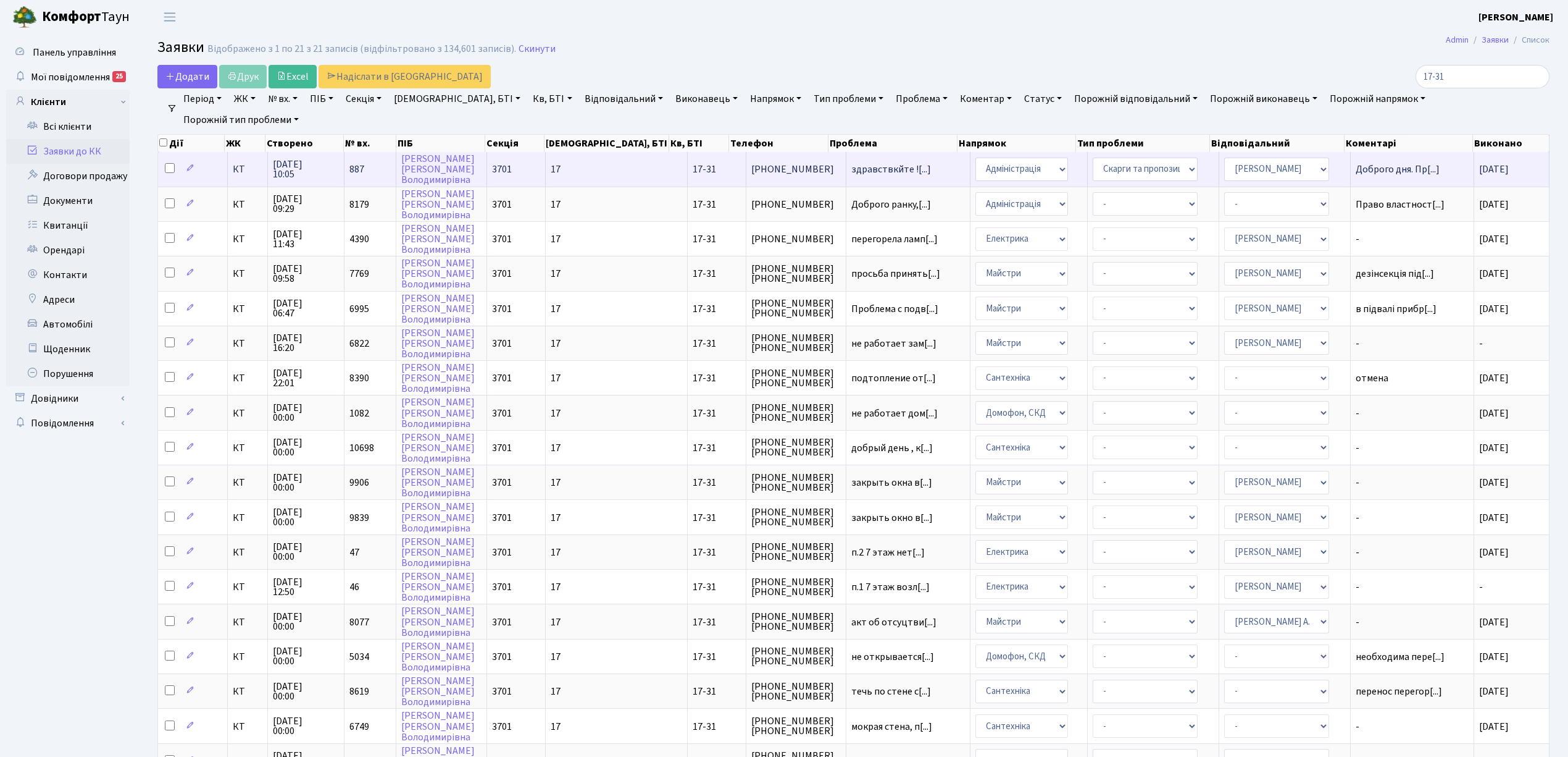
click at [249, 175] on td "КТ" at bounding box center [248, 169] width 40 height 34
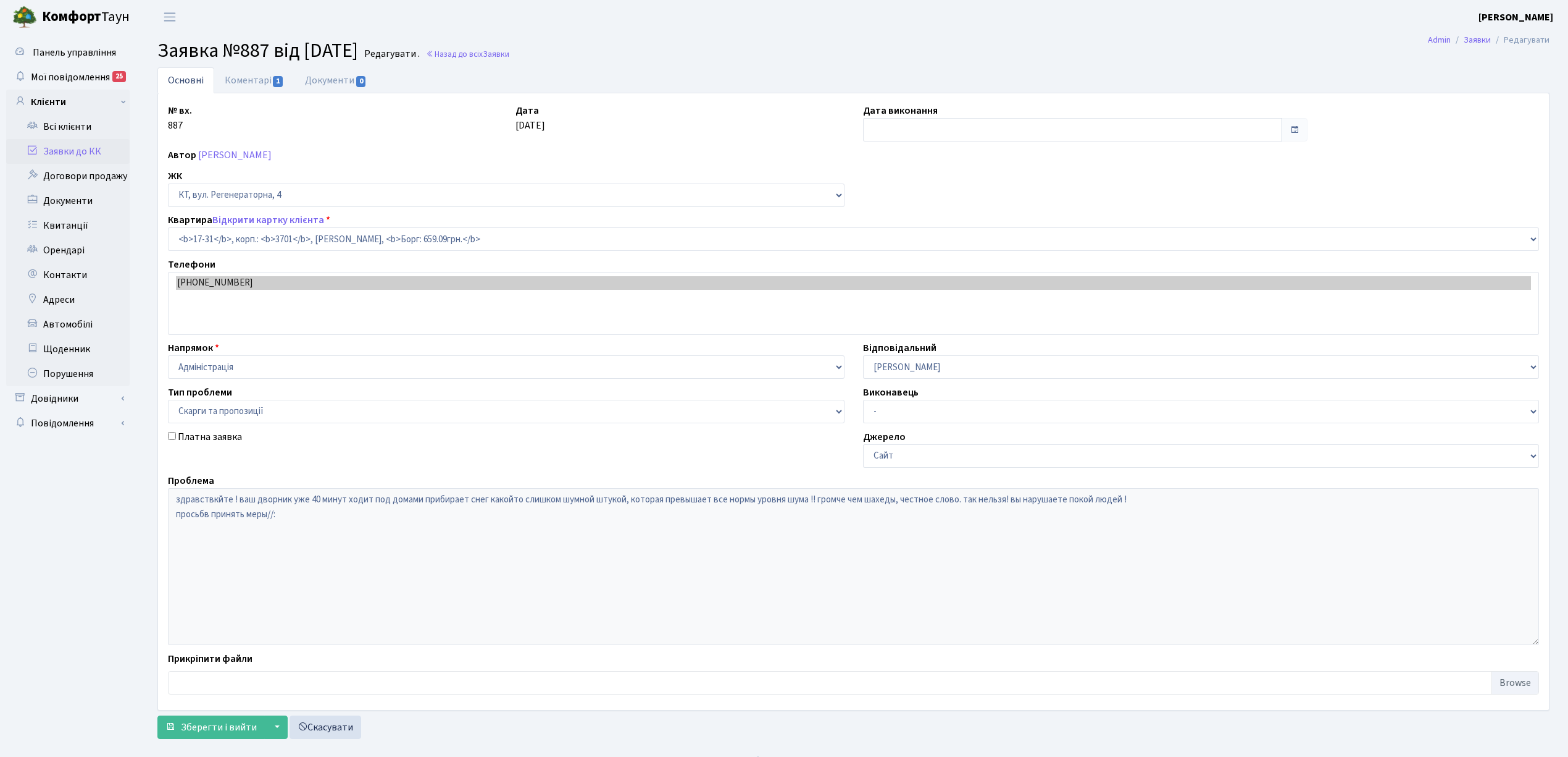
select select "8985"
select select "55"
type input "[DATE]"
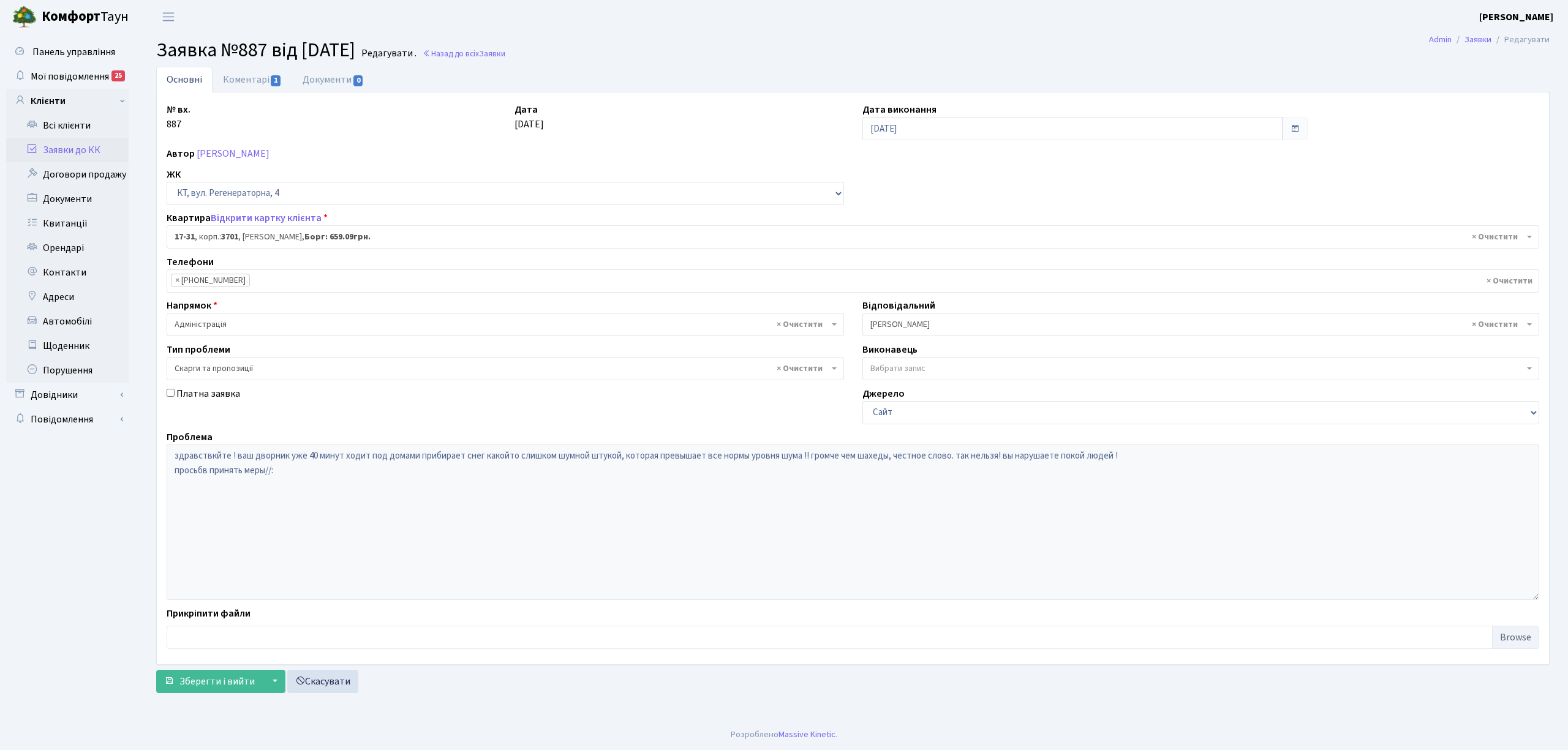
click at [100, 155] on link "Заявки до КК" at bounding box center [67, 149] width 122 height 24
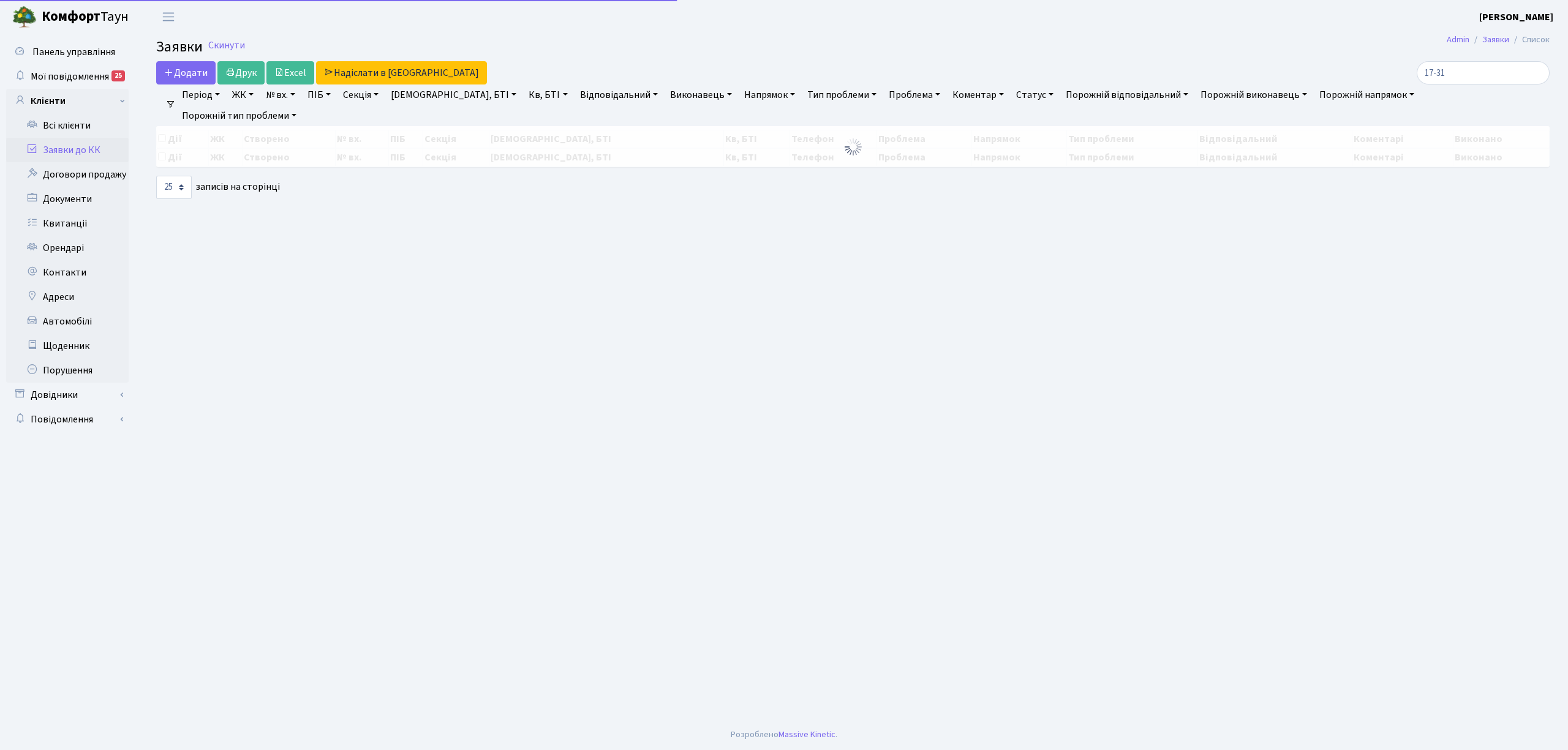
select select "25"
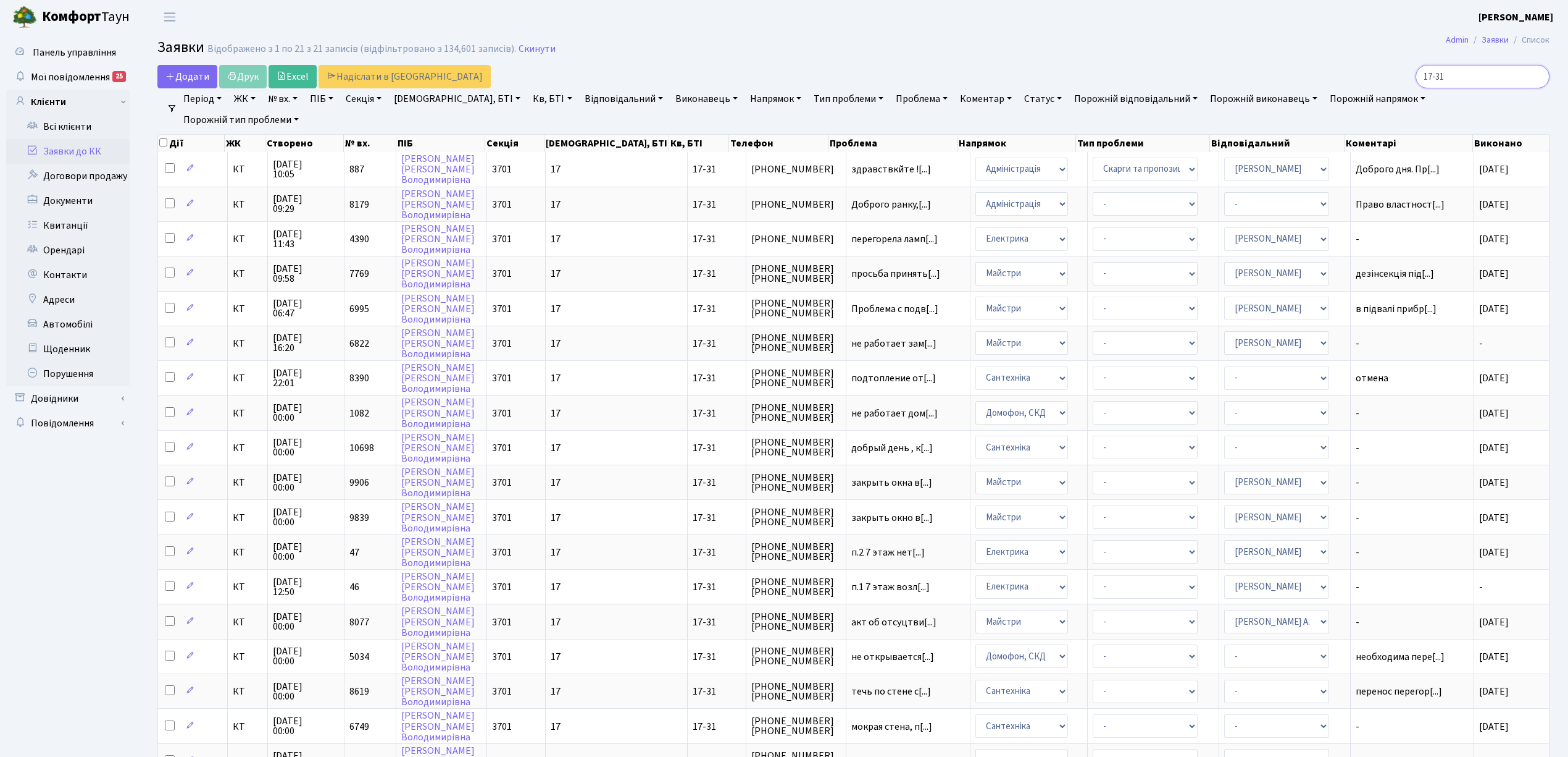
click at [1534, 79] on input "17-31" at bounding box center [1483, 76] width 134 height 23
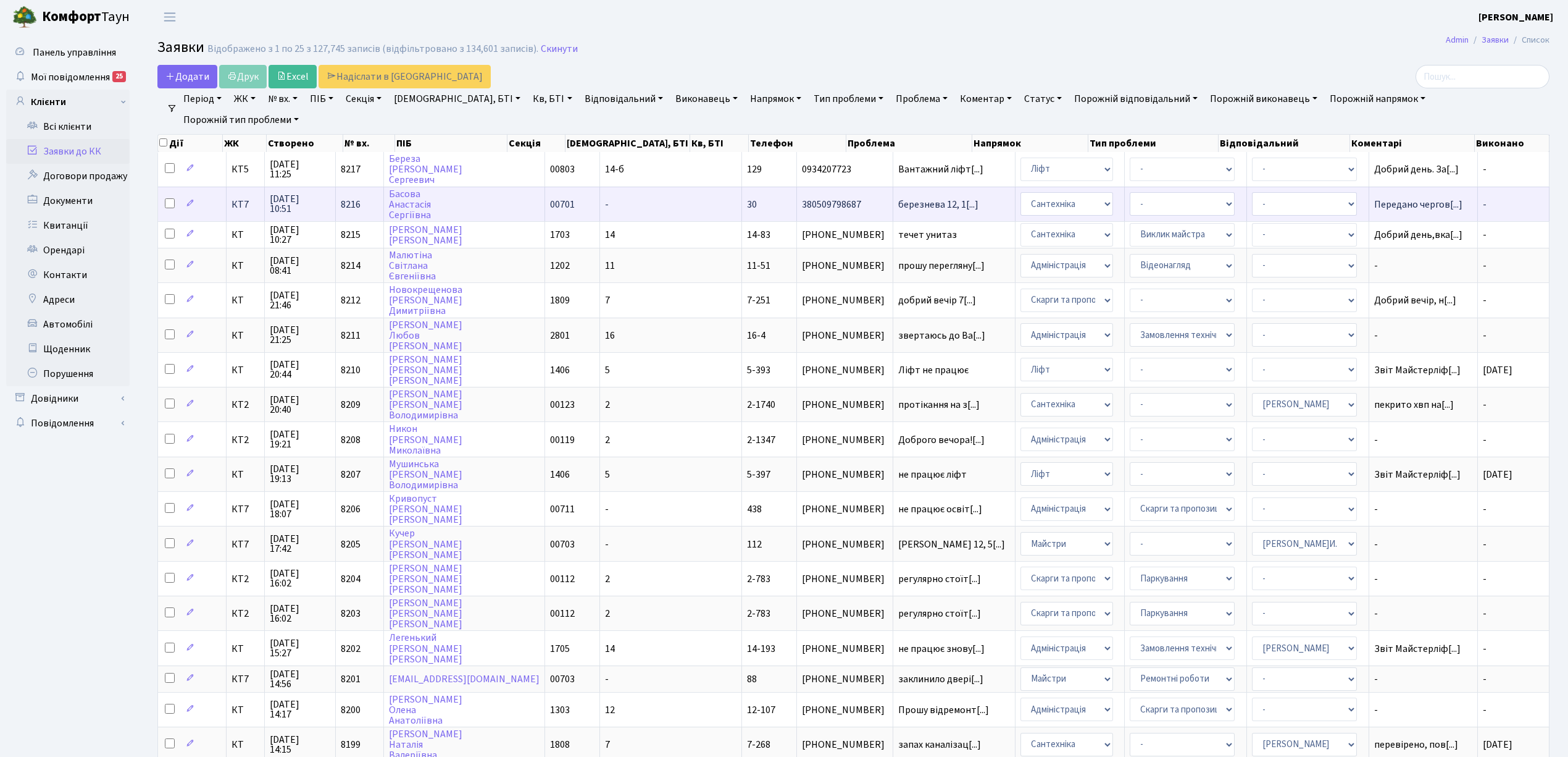
click at [244, 201] on span "КТ7" at bounding box center [246, 204] width 29 height 10
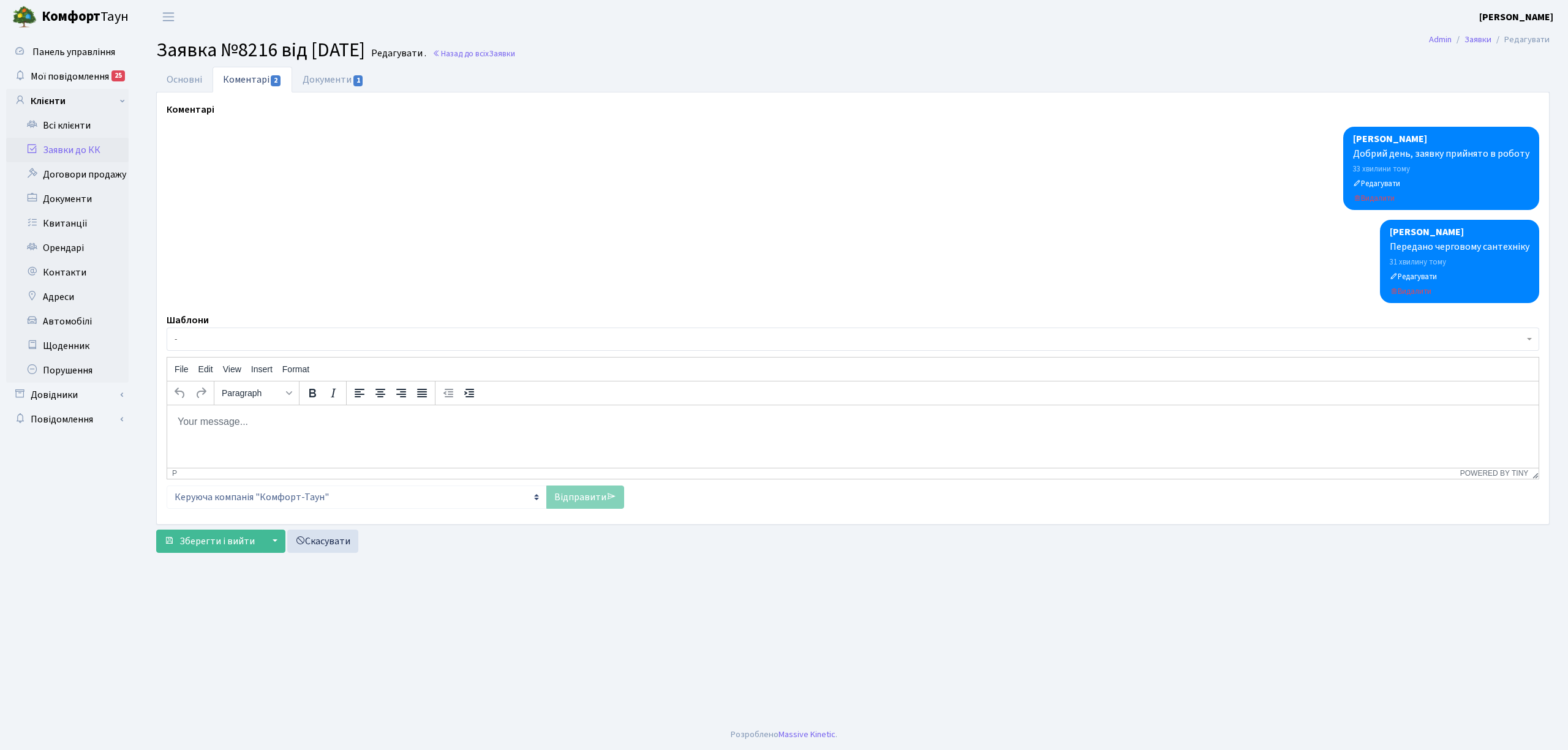
click at [333, 420] on p "Rich Text Area. Press ALT-0 for help." at bounding box center [852, 421] width 1352 height 13
click at [576, 492] on link "Відправити" at bounding box center [585, 497] width 77 height 23
